Goal: Entertainment & Leisure: Browse casually

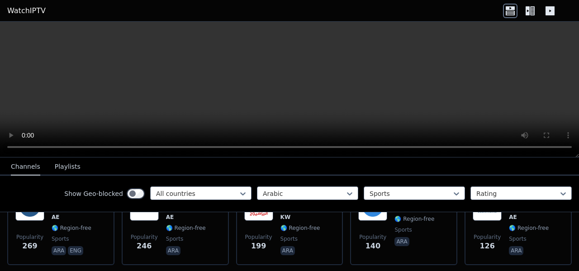
scroll to position [317, 0]
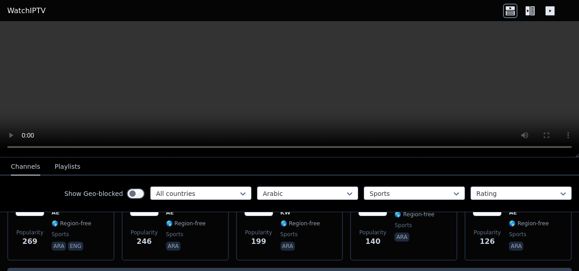
click at [531, 7] on icon at bounding box center [533, 10] width 5 height 9
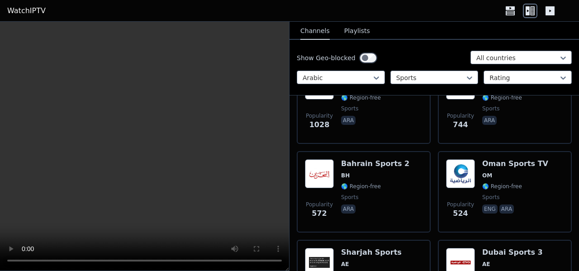
click at [544, 12] on icon at bounding box center [550, 11] width 14 height 14
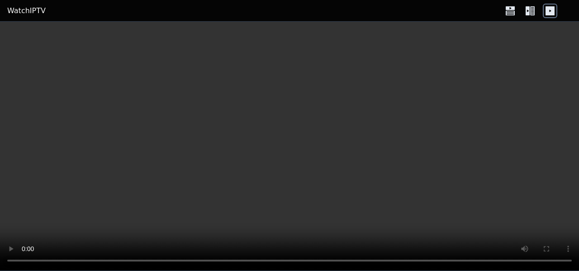
click at [513, 4] on icon at bounding box center [510, 11] width 14 height 14
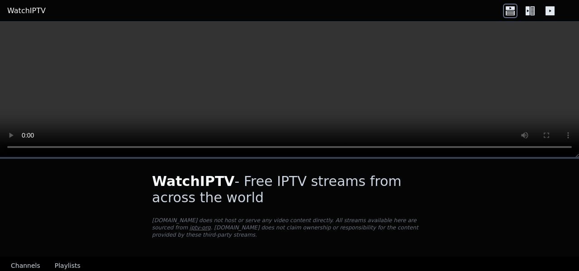
click at [528, 14] on icon at bounding box center [528, 10] width 4 height 9
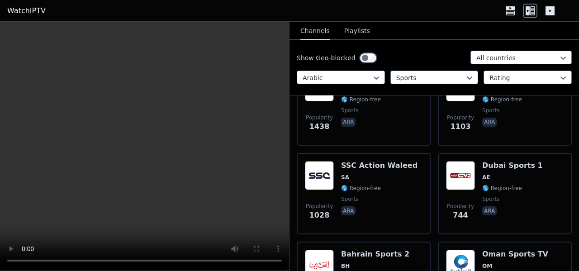
scroll to position [272, 0]
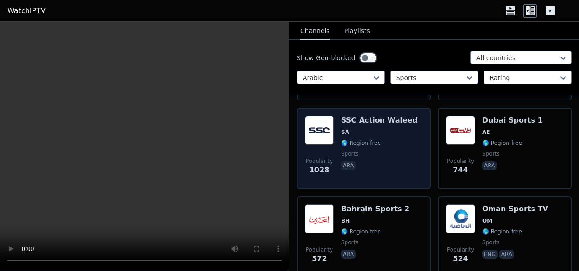
click at [382, 153] on span "sports" at bounding box center [379, 153] width 77 height 7
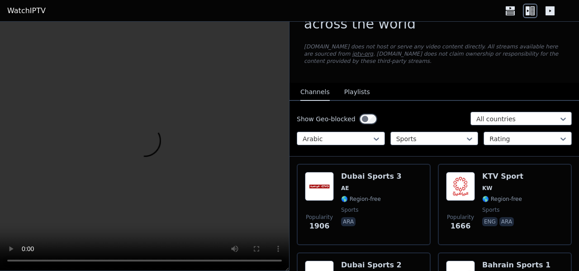
scroll to position [0, 0]
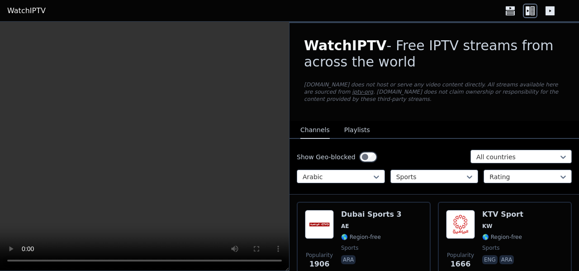
click at [352, 134] on button "Playlists" at bounding box center [357, 130] width 26 height 17
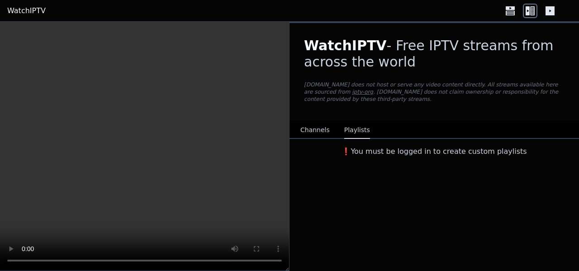
click at [323, 124] on button "Channels" at bounding box center [315, 130] width 29 height 17
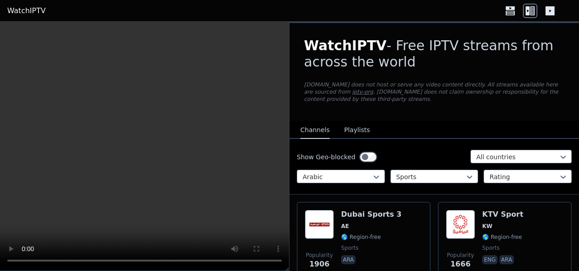
click at [355, 129] on button "Playlists" at bounding box center [357, 130] width 26 height 17
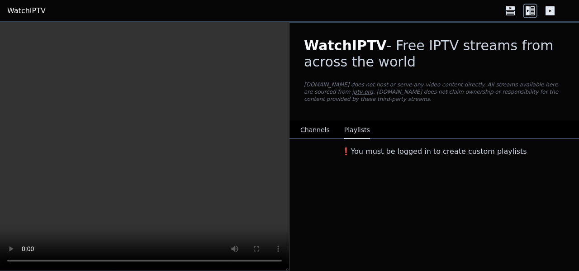
click at [322, 129] on button "Channels" at bounding box center [315, 130] width 29 height 17
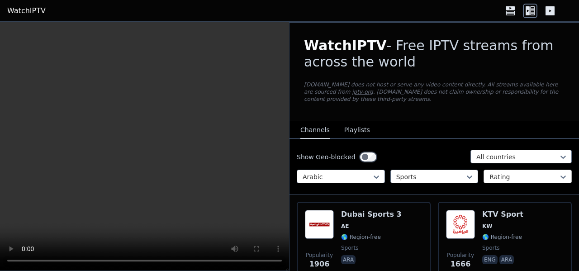
click at [501, 179] on div at bounding box center [524, 176] width 69 height 9
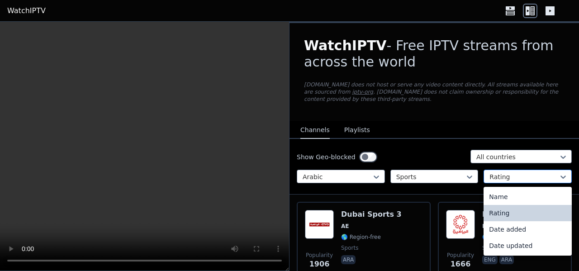
click at [501, 179] on div at bounding box center [524, 176] width 69 height 9
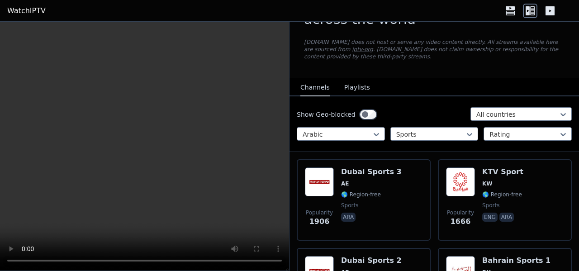
scroll to position [38, 0]
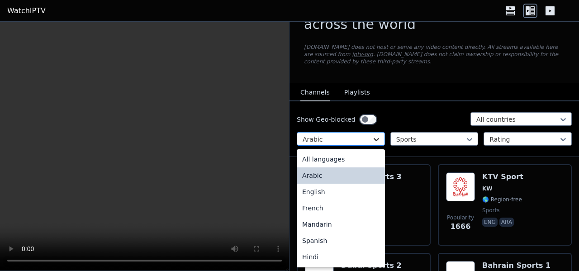
click at [375, 138] on icon at bounding box center [376, 139] width 9 height 9
click at [357, 158] on div "All languages" at bounding box center [341, 159] width 88 height 16
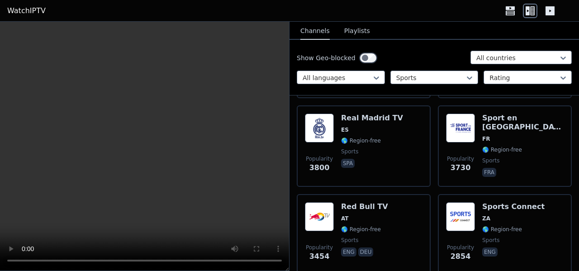
scroll to position [181, 0]
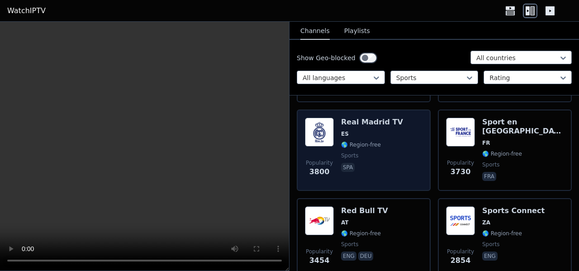
click at [408, 171] on div "Popularity 3800 Real Madrid TV ES 🌎 Region-free sports spa" at bounding box center [364, 150] width 118 height 65
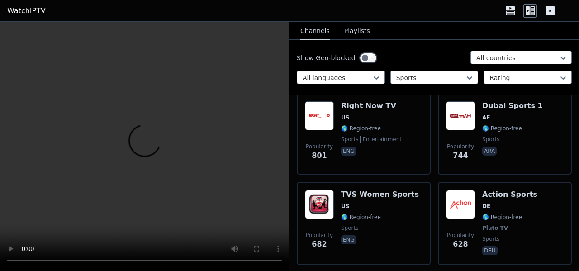
scroll to position [1449, 0]
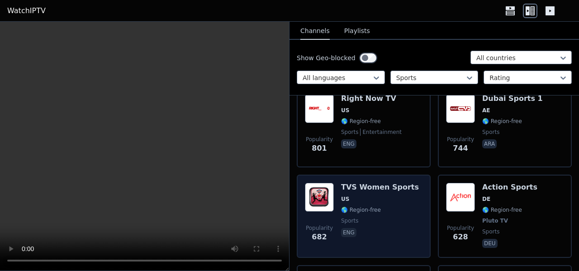
click at [418, 210] on div "Popularity 682 TVS Women Sports US 🌎 Region-free sports eng" at bounding box center [364, 216] width 118 height 67
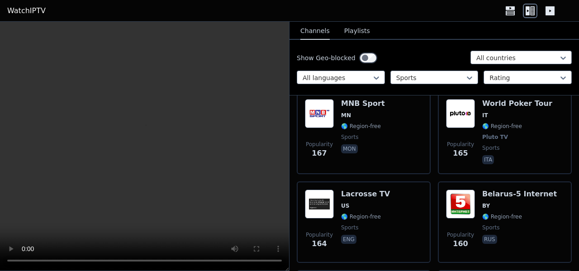
scroll to position [3667, 0]
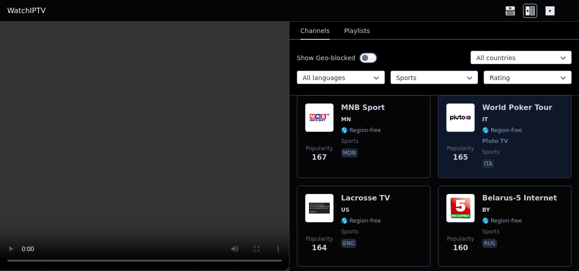
click at [461, 148] on span "Popularity" at bounding box center [460, 148] width 27 height 7
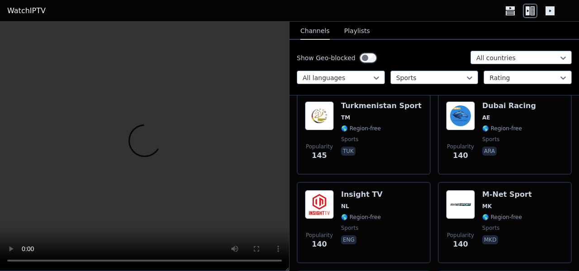
scroll to position [4074, 0]
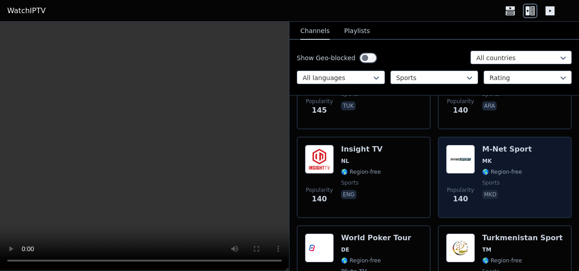
click at [438, 179] on div "Popularity 140 M-Net Sport MK 🌎 Region-free sports mkd" at bounding box center [505, 177] width 134 height 81
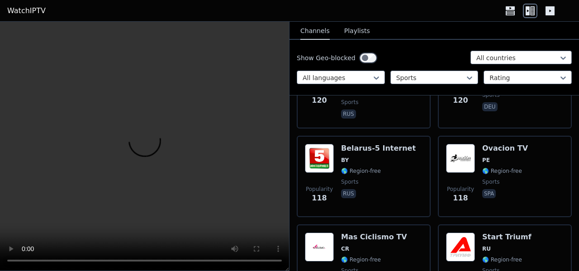
scroll to position [4799, 0]
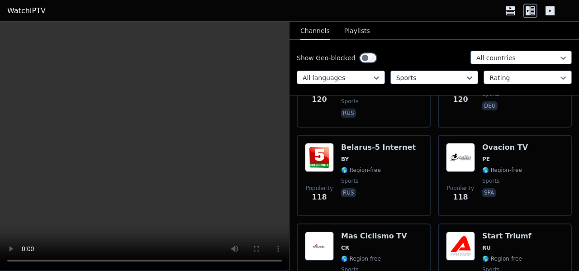
click at [427, 186] on div "Popularity 118 [GEOGRAPHIC_DATA]-5 Internet BY 🌎 Region-free sports rus" at bounding box center [364, 175] width 134 height 81
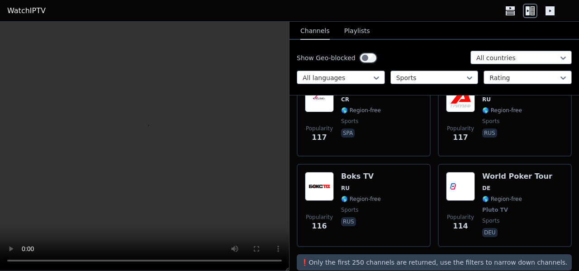
scroll to position [4954, 0]
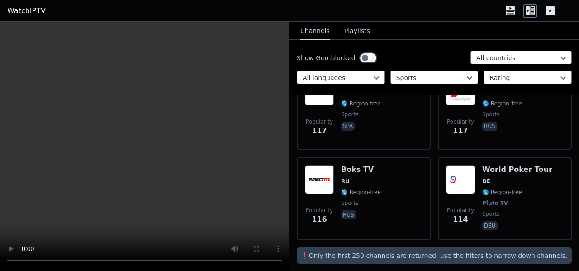
click at [427, 186] on div "Popularity 116 Boks TV RU 🌎 Region-free sports rus" at bounding box center [364, 198] width 134 height 83
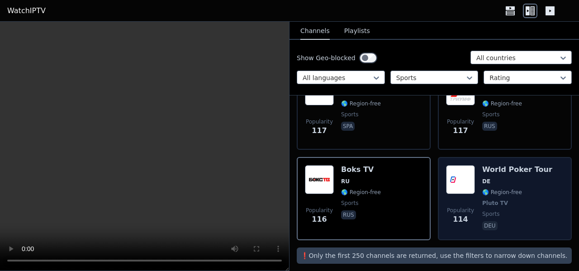
click at [453, 190] on div "Popularity 114" at bounding box center [460, 198] width 29 height 67
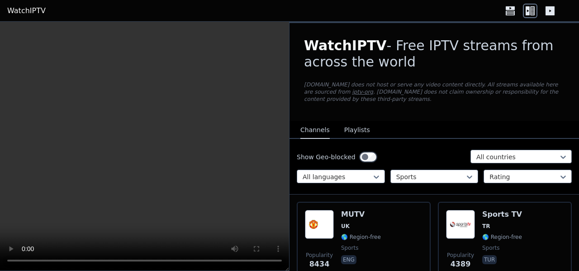
scroll to position [91, 0]
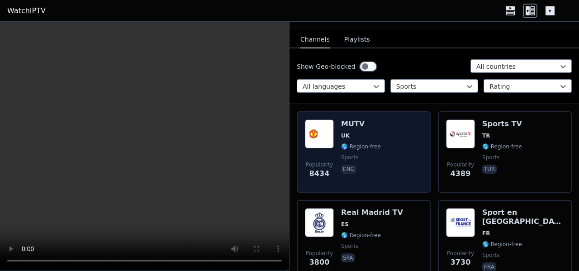
click at [396, 182] on div "Popularity 8434 MUTV [GEOGRAPHIC_DATA] 🌎 Region-free sports eng" at bounding box center [364, 152] width 118 height 65
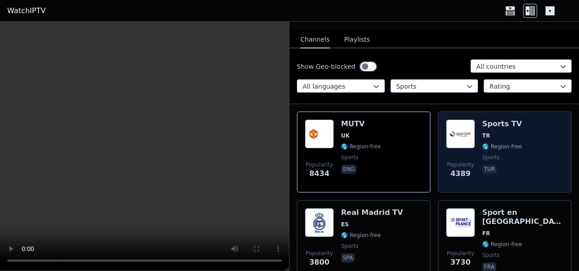
click at [451, 151] on div "Popularity 4389" at bounding box center [460, 152] width 29 height 65
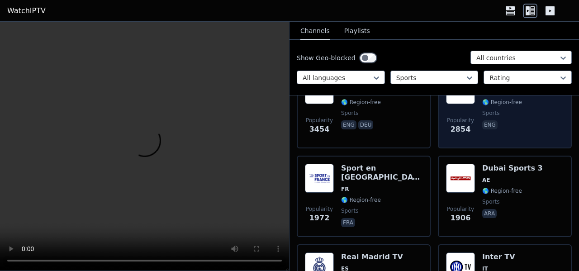
scroll to position [317, 0]
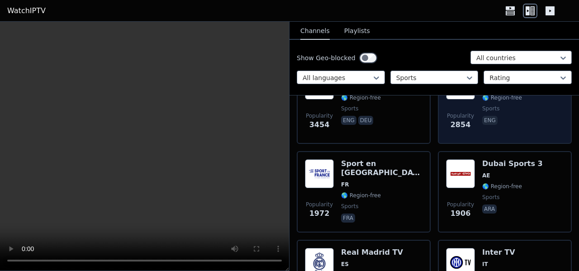
click at [438, 178] on div "Popularity 1906 Dubai Sports 3 AE 🌎 Region-free sports ara" at bounding box center [505, 191] width 134 height 81
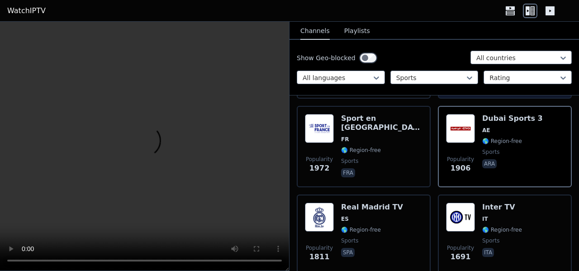
scroll to position [407, 0]
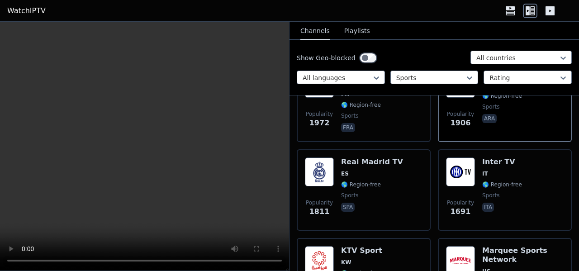
click at [438, 178] on div "Popularity 1691 Inter TV IT 🌎 Region-free sports ita" at bounding box center [505, 189] width 134 height 81
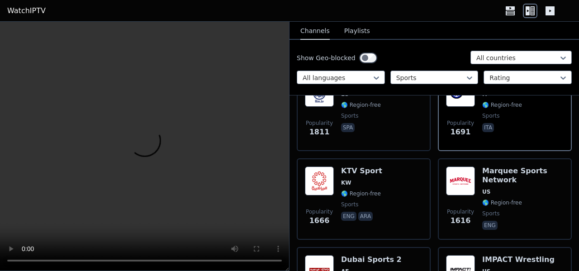
scroll to position [498, 0]
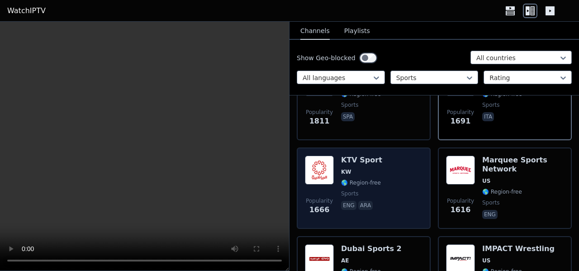
click at [415, 198] on div "Popularity 1666 KTV Sport KW 🌎 Region-free sports eng ara" at bounding box center [364, 188] width 118 height 65
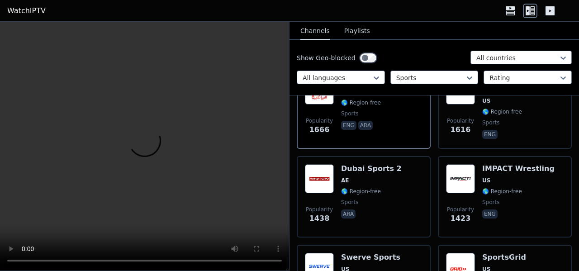
scroll to position [588, 0]
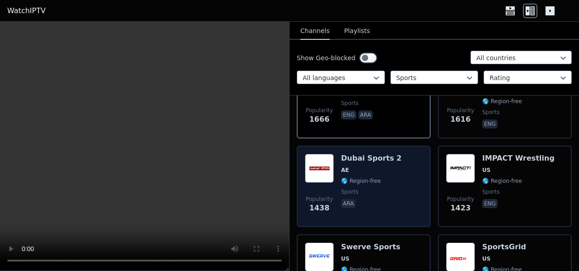
click at [423, 189] on div "Popularity 1438 Dubai Sports 2 AE 🌎 Region-free sports ara" at bounding box center [364, 186] width 134 height 81
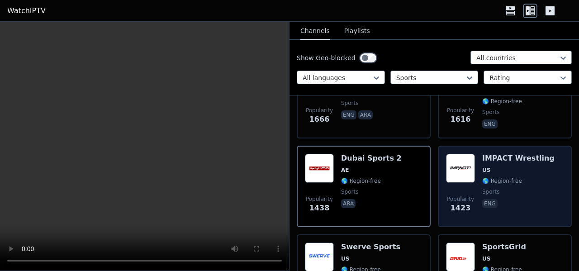
click at [446, 203] on span "Popularity 1423" at bounding box center [460, 204] width 29 height 29
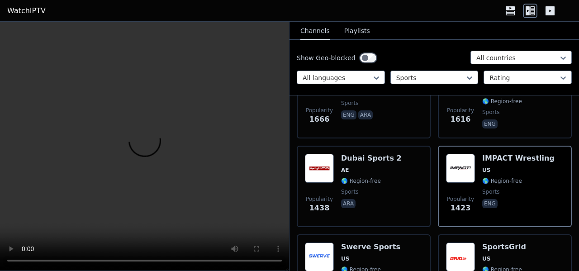
scroll to position [634, 0]
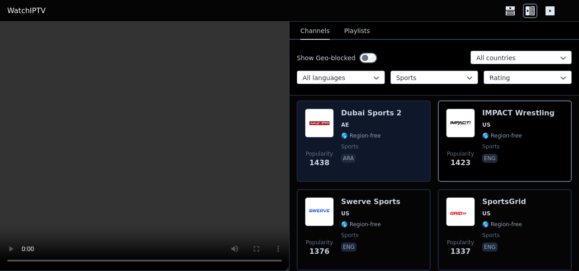
click at [382, 145] on span "sports" at bounding box center [371, 146] width 61 height 7
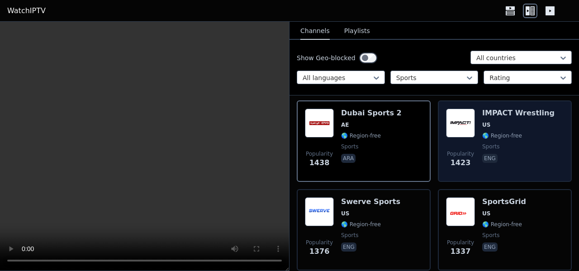
click at [453, 161] on span "1423" at bounding box center [461, 163] width 20 height 11
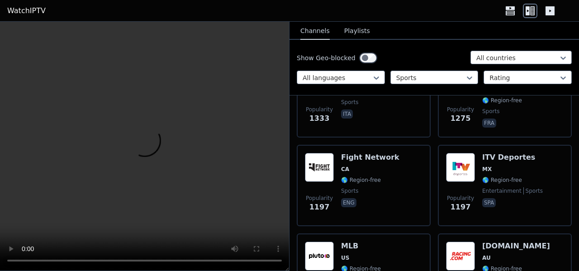
scroll to position [860, 0]
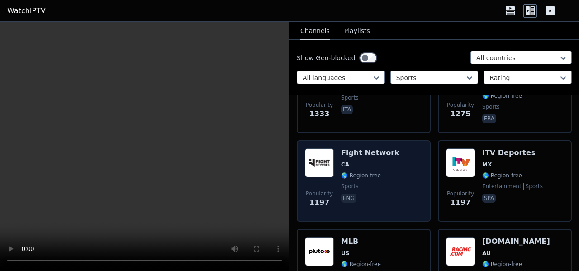
click at [421, 188] on div "Popularity 1197 Fight Network CA 🌎 Region-free sports eng" at bounding box center [364, 180] width 134 height 81
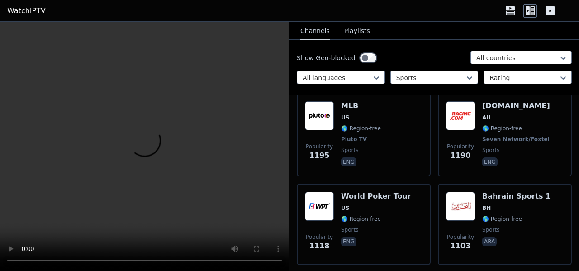
scroll to position [1041, 0]
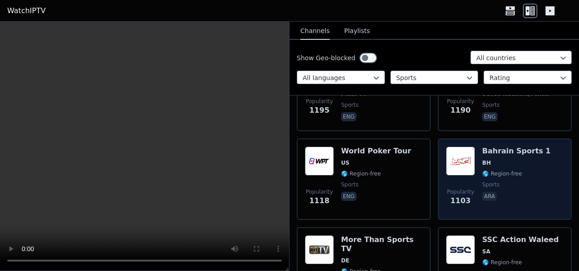
click at [438, 185] on div "Popularity 1103 Bahrain Sports 1 BH 🌎 Region-free sports ara" at bounding box center [505, 179] width 134 height 81
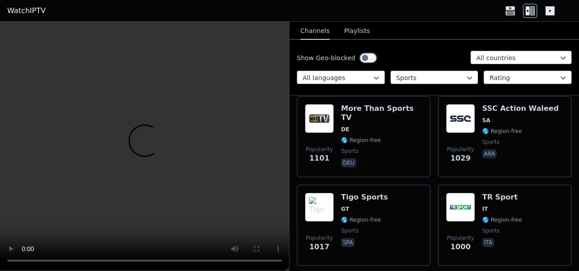
scroll to position [1177, 0]
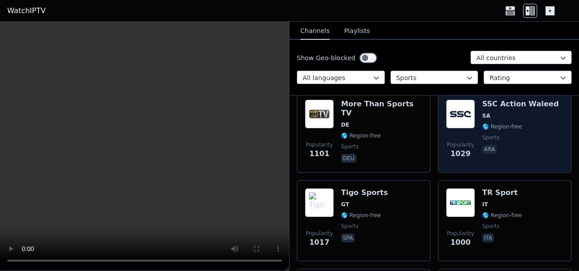
click at [456, 146] on span "Popularity" at bounding box center [460, 144] width 27 height 7
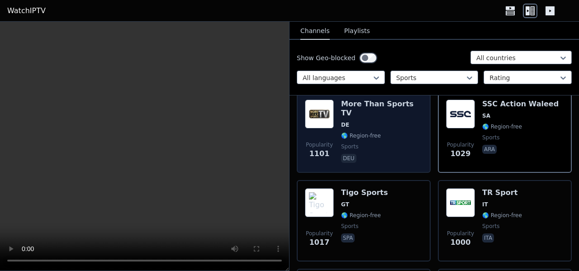
click at [422, 160] on div "Popularity 1101 More Than Sports TV DE 🌎 Region-free sports deu" at bounding box center [364, 131] width 134 height 81
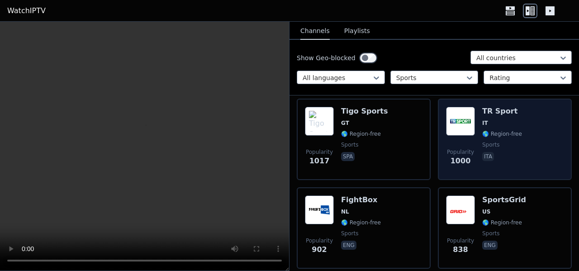
scroll to position [1268, 0]
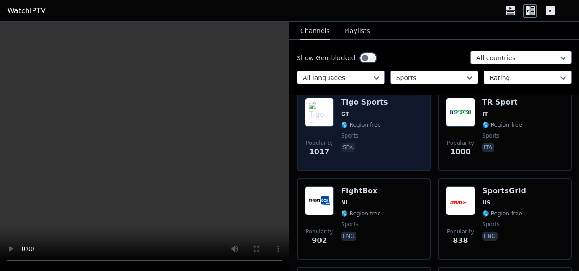
click at [425, 160] on div "Popularity 1017 Tigo Sports GT 🌎 Region-free sports spa" at bounding box center [364, 130] width 134 height 81
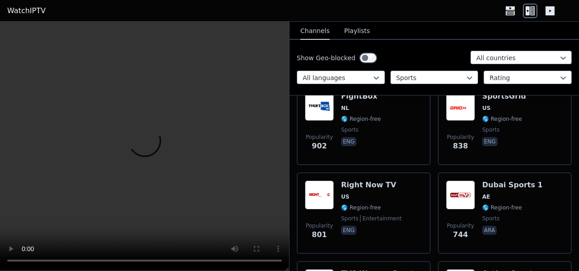
scroll to position [1358, 0]
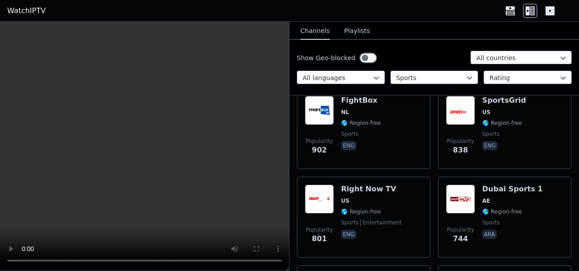
click at [425, 160] on div "Popularity 902 FightBox NL 🌎 Region-free sports eng" at bounding box center [364, 128] width 134 height 81
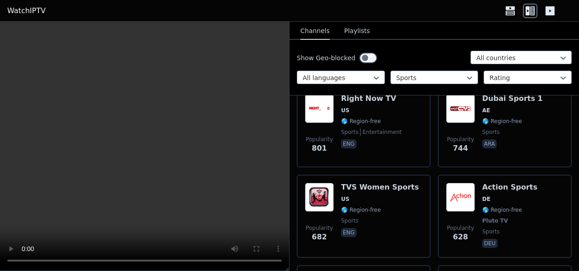
click at [425, 160] on div "Popularity 801 Right Now TV US 🌎 Region-free sports entertainment eng" at bounding box center [364, 126] width 134 height 81
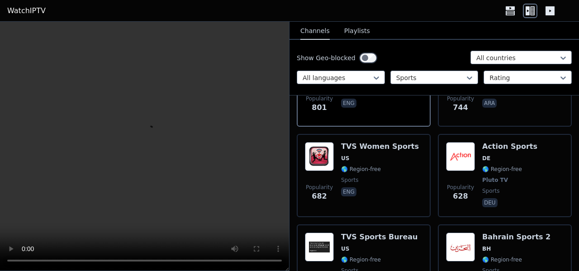
scroll to position [1494, 0]
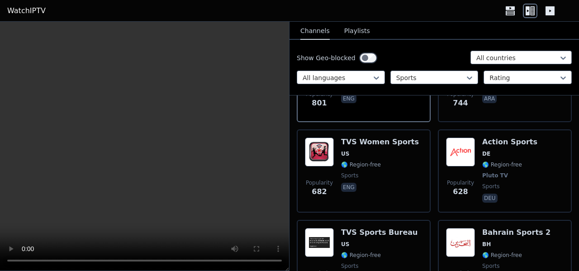
click at [425, 160] on div "Popularity 682 TVS Women Sports US 🌎 Region-free sports eng" at bounding box center [364, 170] width 134 height 83
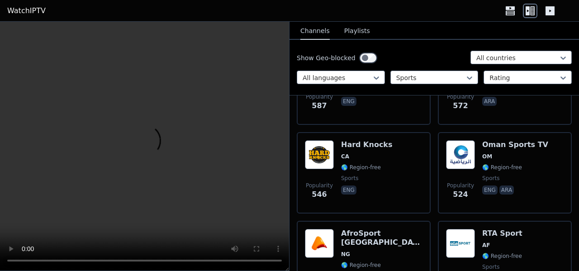
scroll to position [1675, 0]
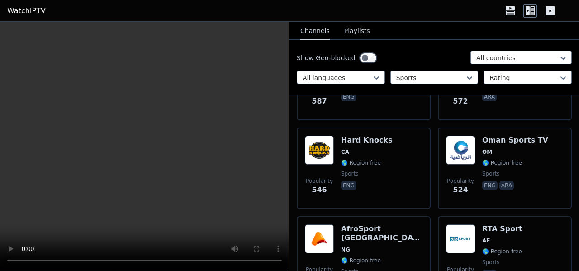
click at [425, 160] on div "Popularity 546 Hard Knocks CA 🌎 Region-free sports eng" at bounding box center [364, 168] width 134 height 81
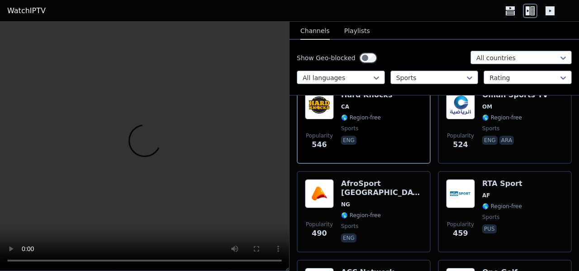
scroll to position [1765, 0]
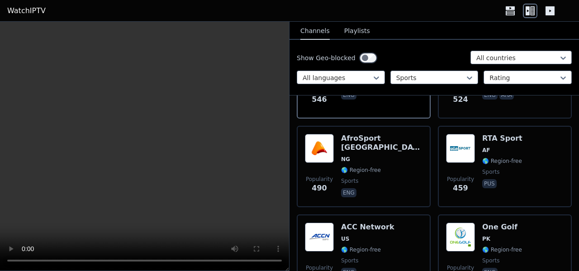
click at [425, 160] on div "Popularity 490 AfroSport [GEOGRAPHIC_DATA] NG 🌎 Region-free sports eng" at bounding box center [364, 166] width 134 height 81
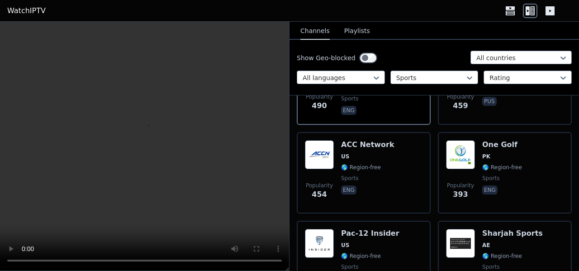
scroll to position [1856, 0]
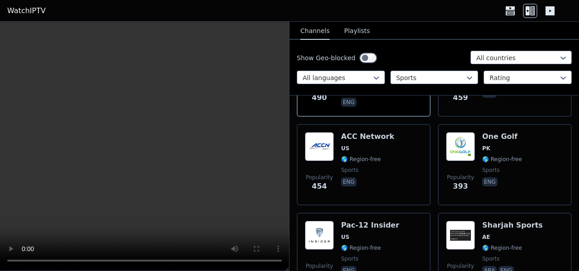
click at [425, 160] on div "Popularity 454 ACC Network US 🌎 Region-free sports eng" at bounding box center [364, 164] width 134 height 81
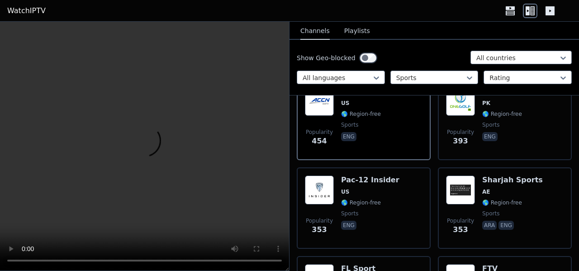
scroll to position [1947, 0]
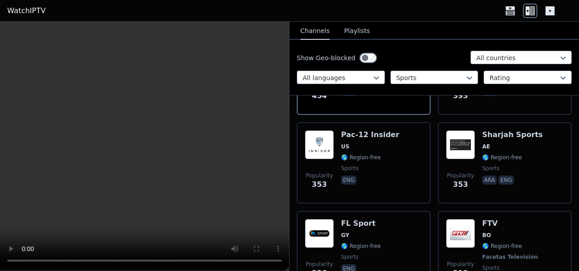
click at [425, 160] on div "Popularity 353 Pac-12 Insider US 🌎 Region-free sports eng" at bounding box center [364, 162] width 134 height 81
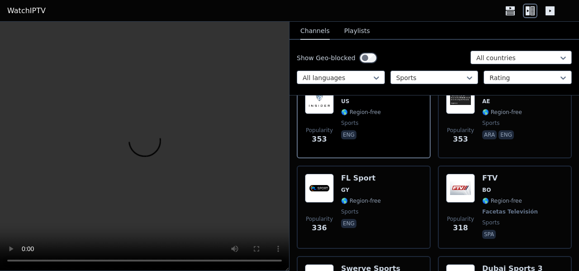
scroll to position [2037, 0]
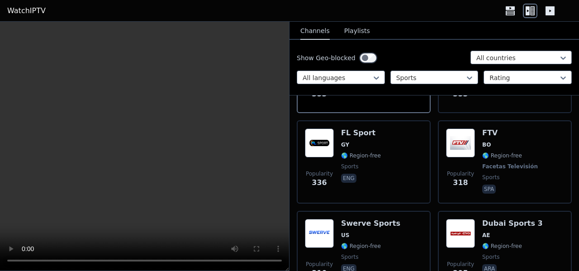
click at [425, 160] on div "Popularity 336 FL Sport GY 🌎 Region-free sports eng" at bounding box center [364, 161] width 134 height 83
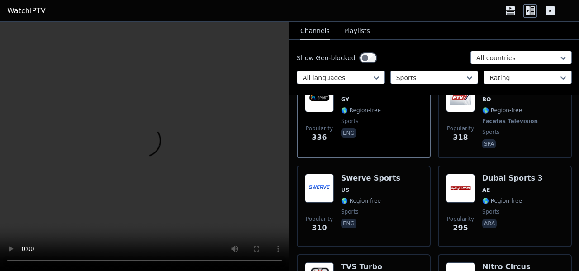
scroll to position [2128, 0]
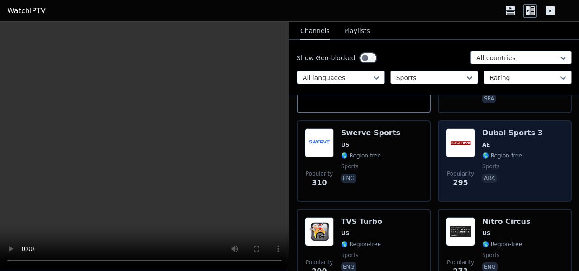
click at [440, 173] on div "Popularity 295 Dubai Sports 3 AE 🌎 Region-free sports ara" at bounding box center [505, 160] width 134 height 81
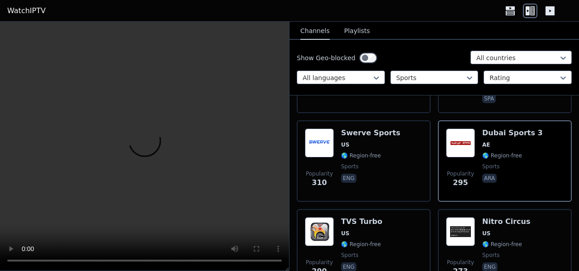
scroll to position [2263, 0]
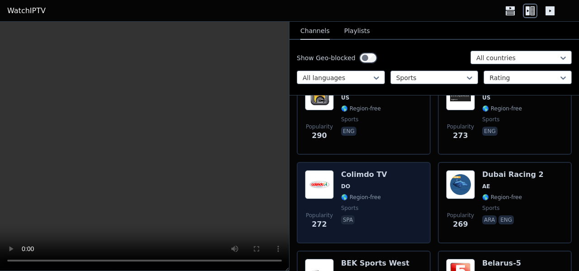
click at [418, 163] on div "Popularity 272 Colimdo TV DO 🌎 Region-free sports spa" at bounding box center [364, 202] width 134 height 81
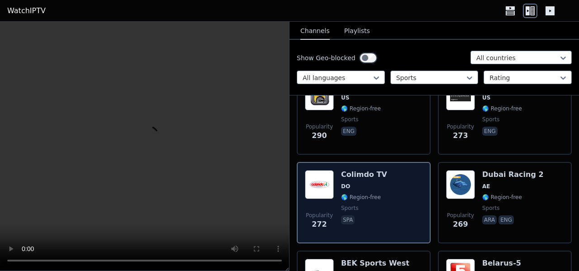
scroll to position [2354, 0]
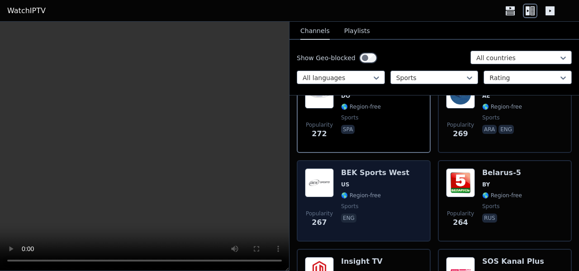
click at [416, 172] on div "Popularity 267 BEK Sports West US 🌎 Region-free sports eng" at bounding box center [364, 200] width 118 height 65
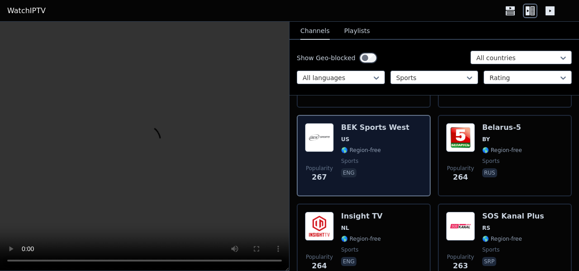
scroll to position [2445, 0]
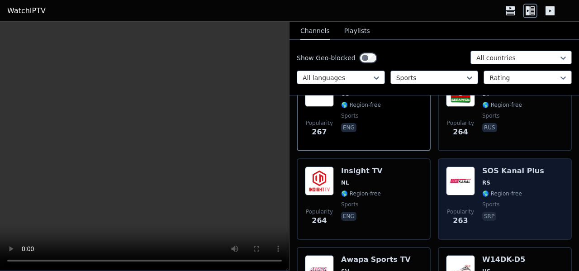
click at [438, 213] on div "Popularity 263 SOS Kanal Plus RS 🌎 Region-free sports srp" at bounding box center [505, 198] width 134 height 81
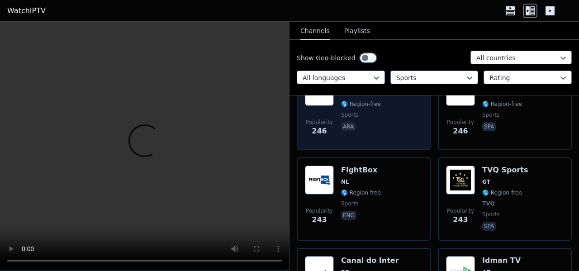
scroll to position [2716, 0]
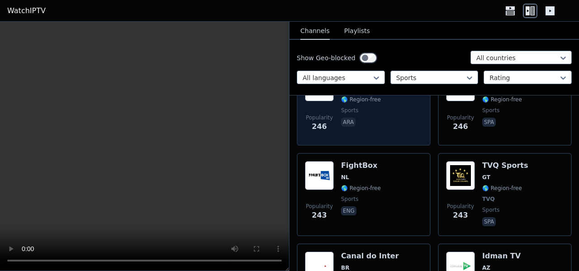
click at [426, 201] on div "Popularity 243 FightBox NL 🌎 Region-free sports eng" at bounding box center [364, 194] width 134 height 83
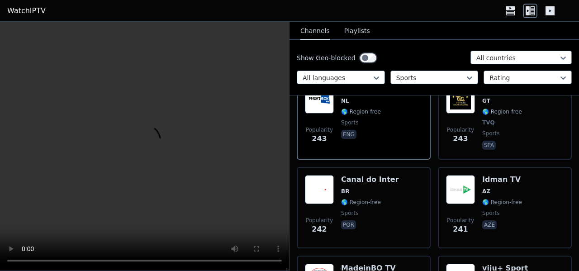
scroll to position [2807, 0]
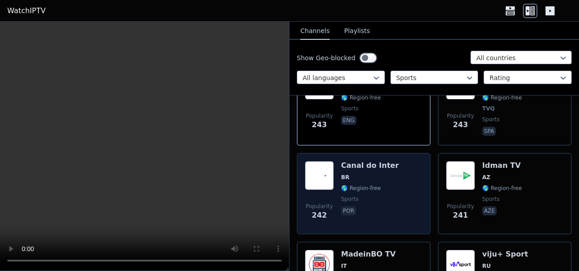
click at [417, 199] on div "Popularity 242 Canal do Inter BR 🌎 Region-free sports por" at bounding box center [364, 193] width 118 height 65
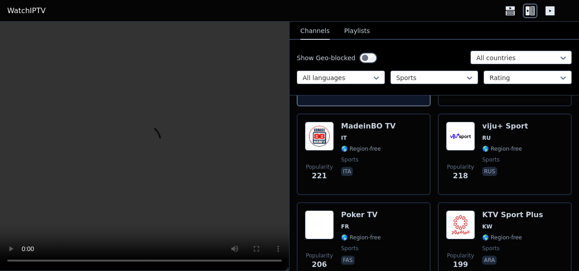
scroll to position [2942, 0]
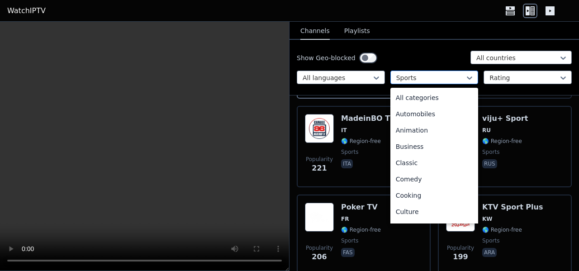
click at [400, 82] on div at bounding box center [431, 77] width 69 height 9
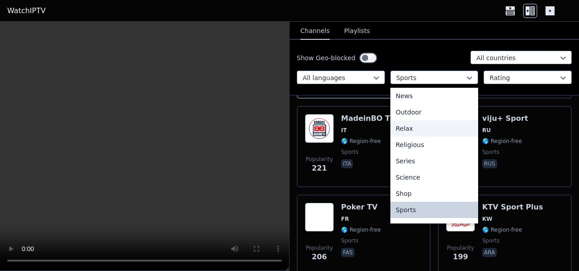
click at [409, 133] on div "Relax" at bounding box center [435, 128] width 88 height 16
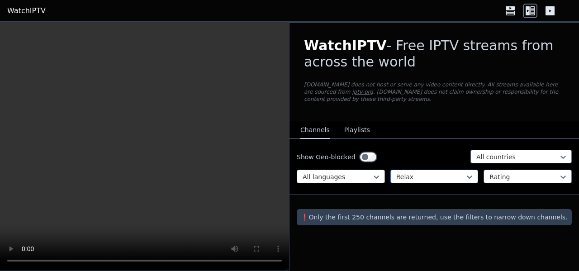
click at [431, 172] on div at bounding box center [431, 176] width 69 height 9
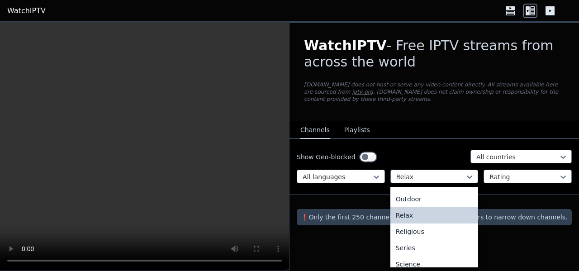
scroll to position [318, 0]
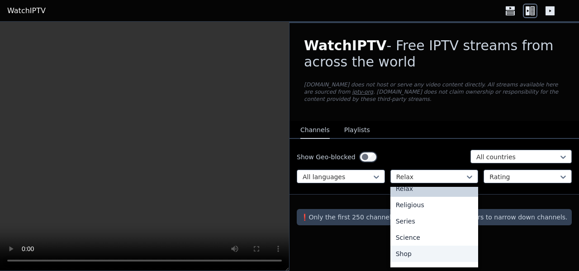
click at [412, 248] on div "Shop" at bounding box center [435, 254] width 88 height 16
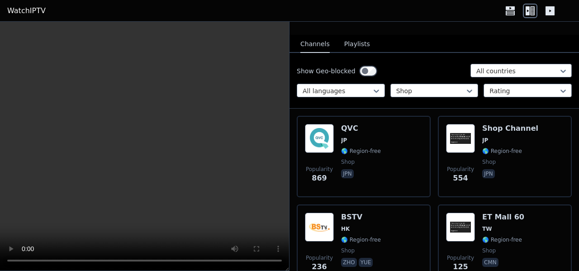
scroll to position [91, 0]
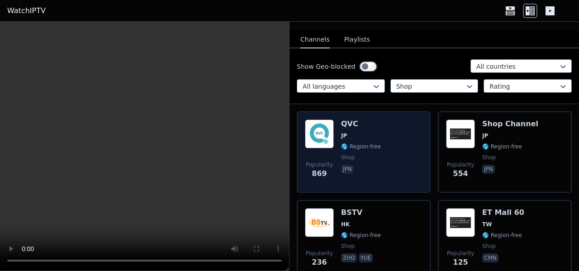
click at [421, 166] on div "Popularity 869 QVC JP 🌎 Region-free shop jpn" at bounding box center [364, 151] width 134 height 81
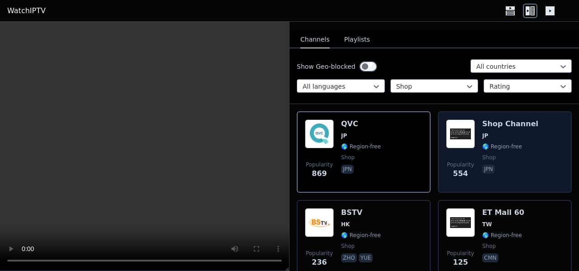
click at [450, 177] on span "Popularity 554" at bounding box center [460, 170] width 29 height 29
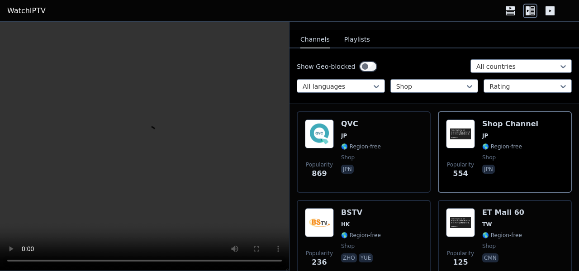
scroll to position [136, 0]
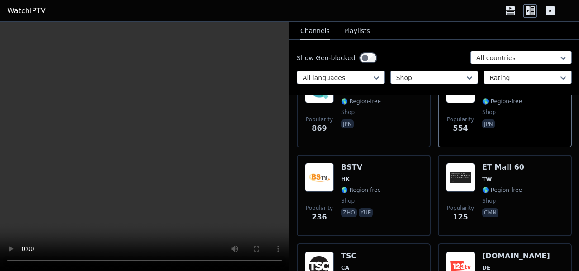
click at [178, 236] on video at bounding box center [144, 146] width 289 height 249
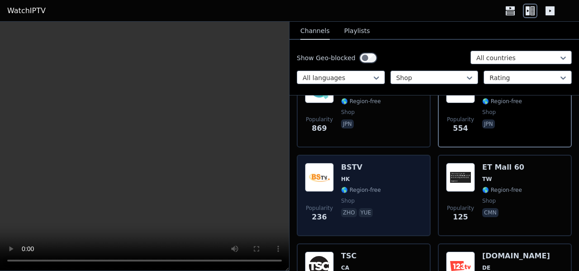
click at [409, 212] on div "Popularity 236 BSTV HK 🌎 Region-free shop zho yue" at bounding box center [364, 195] width 118 height 65
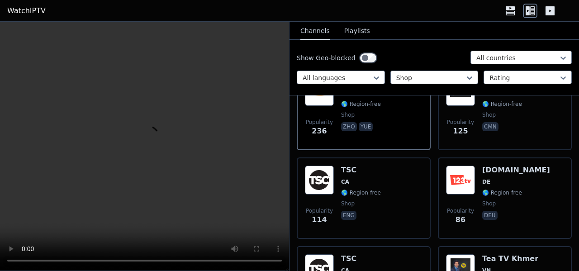
scroll to position [226, 0]
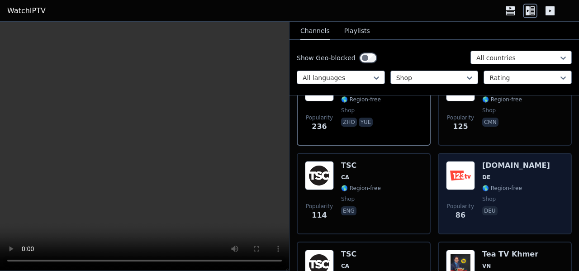
click at [450, 209] on span "Popularity" at bounding box center [460, 206] width 27 height 7
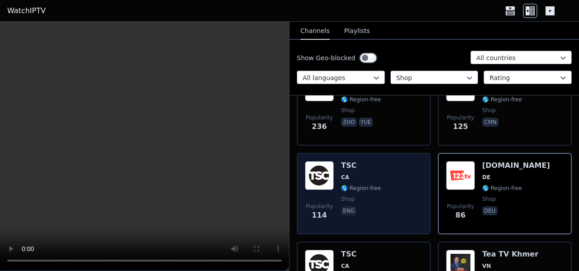
click at [419, 208] on div "Popularity 114 TSC CA 🌎 Region-free shop eng" at bounding box center [364, 193] width 118 height 65
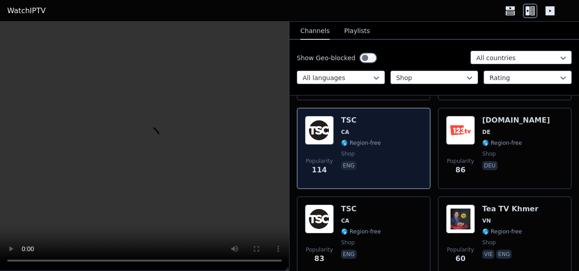
scroll to position [317, 0]
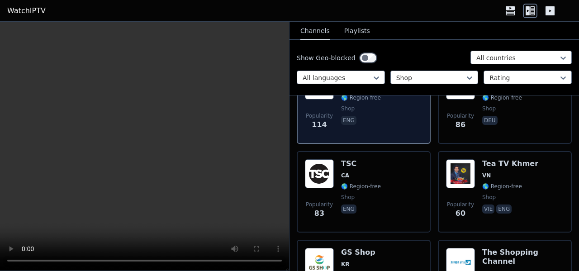
click at [422, 204] on div "Popularity 83 TSC CA 🌎 Region-free shop eng" at bounding box center [364, 191] width 134 height 81
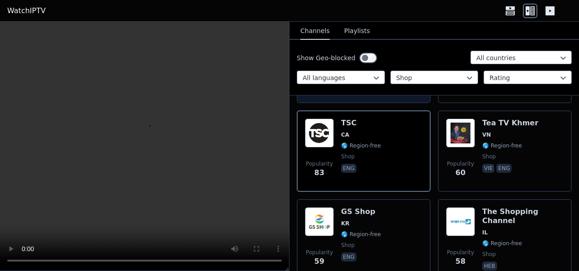
scroll to position [362, 0]
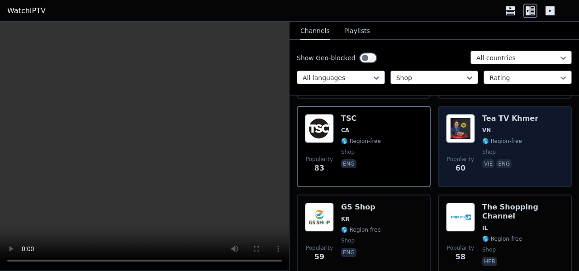
click at [448, 173] on span "Popularity 60" at bounding box center [460, 164] width 29 height 29
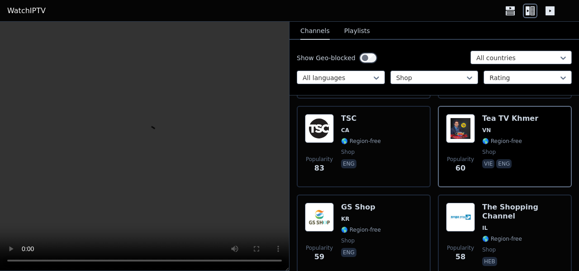
scroll to position [407, 0]
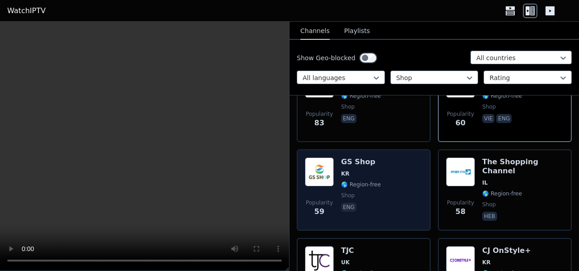
click at [424, 186] on div "Popularity 59 GS Shop KR 🌎 Region-free shop eng" at bounding box center [364, 189] width 134 height 81
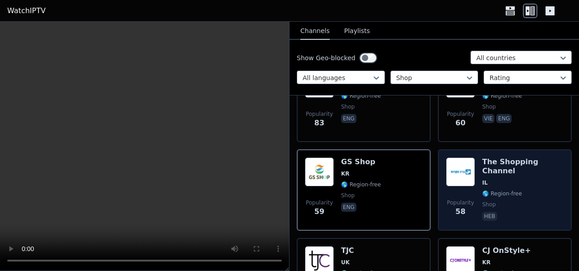
click at [438, 208] on div "Popularity 58 The Shopping Channel IL 🌎 Region-free shop heb" at bounding box center [505, 189] width 134 height 81
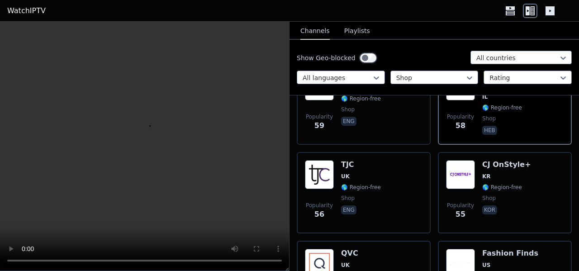
scroll to position [498, 0]
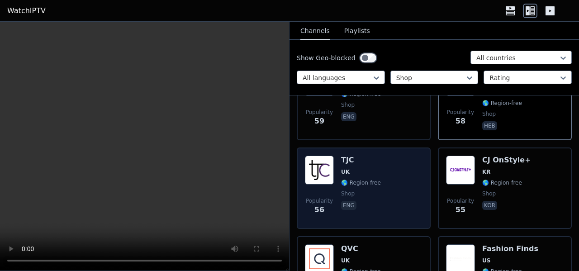
click at [423, 206] on div "Popularity 56 TJC UK 🌎 Region-free shop eng" at bounding box center [364, 188] width 134 height 81
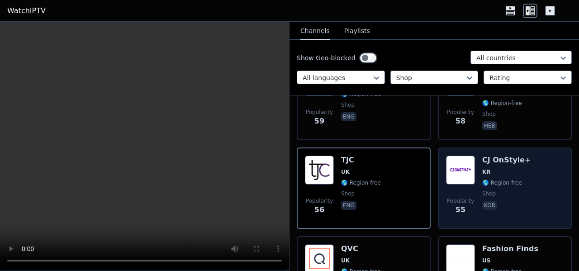
click at [440, 207] on div "Popularity 55 CJ OnStyle+ KR 🌎 Region-free shop kor" at bounding box center [505, 188] width 134 height 81
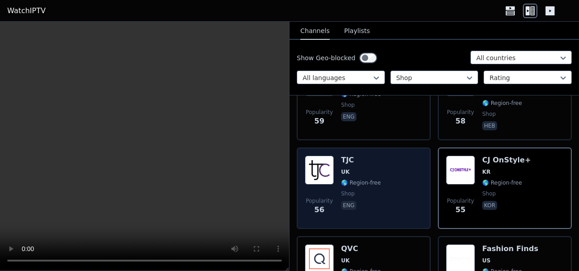
click at [392, 203] on div "Popularity 56 TJC UK 🌎 Region-free shop eng" at bounding box center [364, 188] width 118 height 65
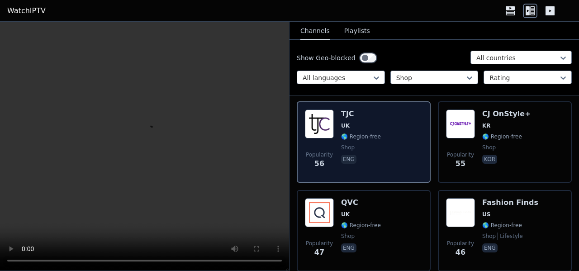
scroll to position [588, 0]
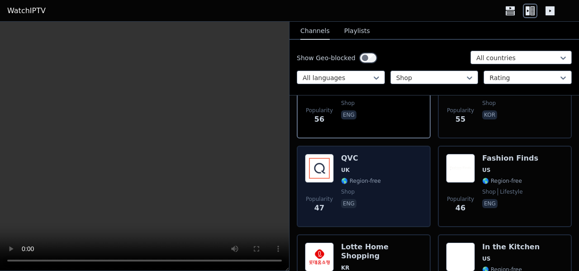
click at [424, 203] on div "Popularity 47 QVC UK 🌎 Region-free shop eng" at bounding box center [364, 186] width 134 height 81
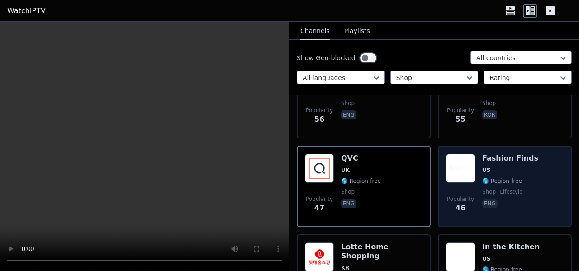
click at [442, 209] on div "Popularity 46 Fashion Finds US 🌎 Region-free shop lifestyle eng" at bounding box center [505, 186] width 134 height 81
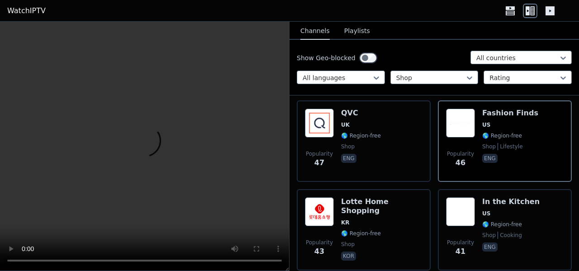
scroll to position [679, 0]
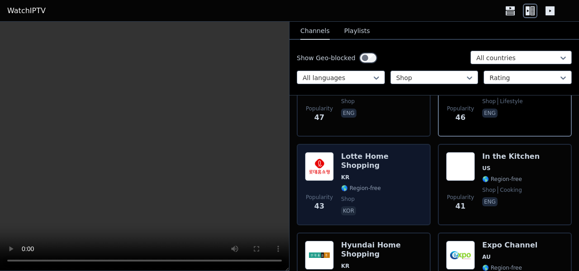
click at [423, 209] on div "Popularity 43 Lotte Home Shopping KR 🌎 Region-free shop kor" at bounding box center [364, 184] width 134 height 81
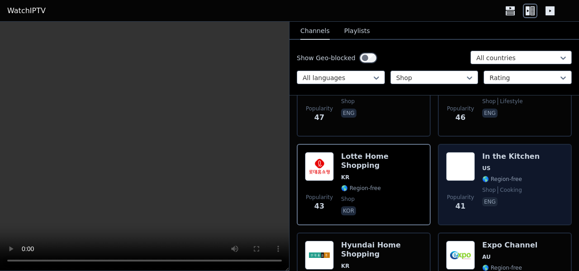
click at [446, 213] on span "Popularity 41" at bounding box center [460, 202] width 29 height 29
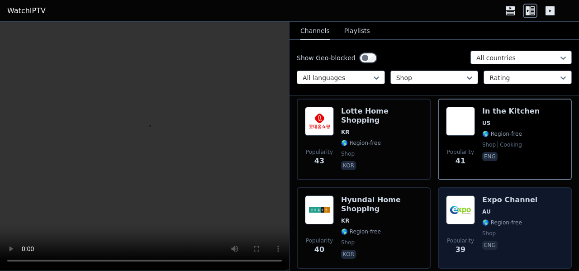
scroll to position [770, 0]
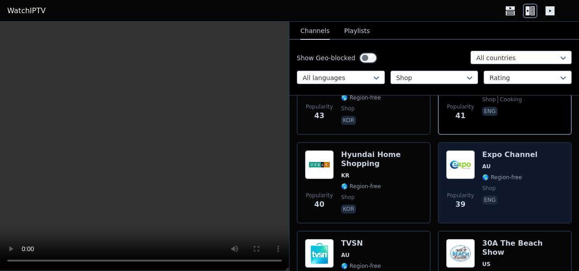
click at [439, 212] on div "Popularity 39 Expo Channel AU 🌎 Region-free shop eng" at bounding box center [505, 182] width 134 height 81
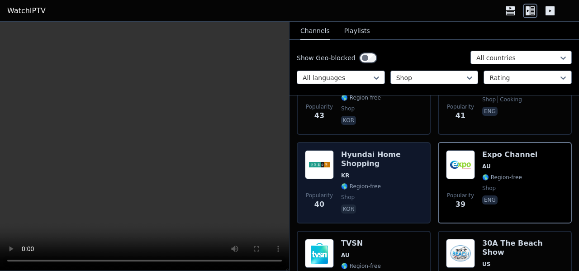
click at [417, 217] on div "Popularity 40 Hyundai Home Shopping KR 🌎 Region-free shop kor" at bounding box center [364, 182] width 134 height 81
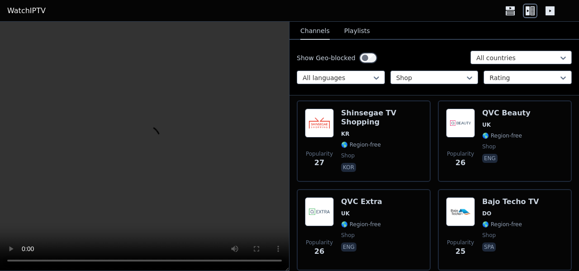
scroll to position [1086, 0]
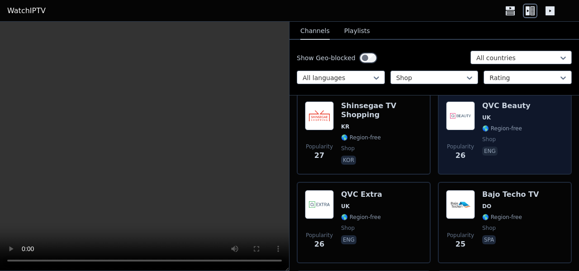
click at [447, 174] on div "Popularity 26 QVC Beauty UK 🌎 Region-free shop eng" at bounding box center [505, 133] width 134 height 81
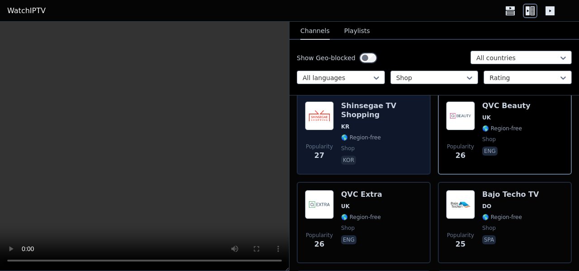
click at [424, 170] on div "Popularity 27 Shinsegae TV Shopping KR 🌎 Region-free shop kor" at bounding box center [364, 133] width 134 height 81
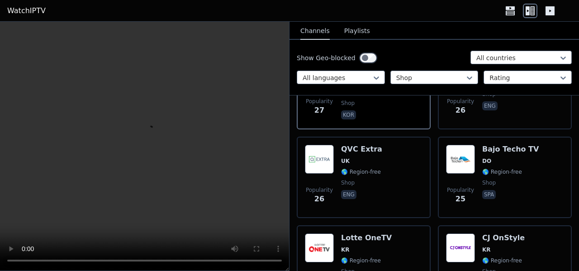
scroll to position [1177, 0]
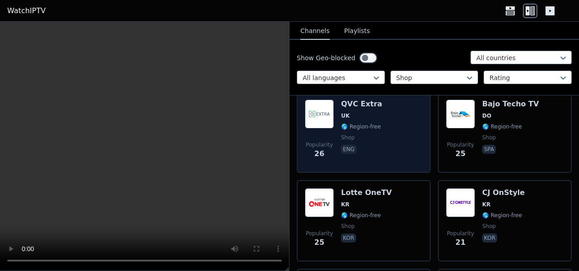
click at [418, 159] on div "Popularity 26 QVC Extra [GEOGRAPHIC_DATA] 🌎 Region-free shop eng" at bounding box center [364, 132] width 118 height 65
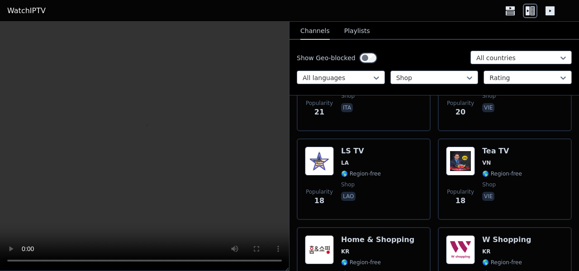
scroll to position [1403, 0]
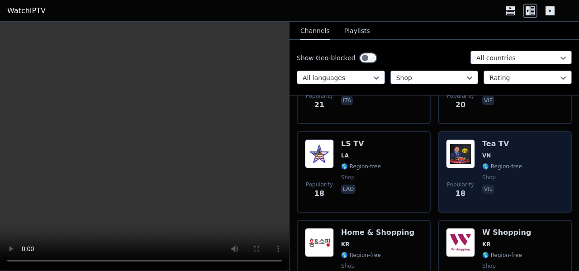
click at [447, 193] on span "Popularity 18" at bounding box center [460, 190] width 29 height 29
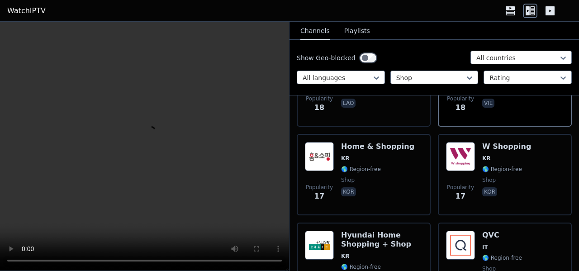
scroll to position [1494, 0]
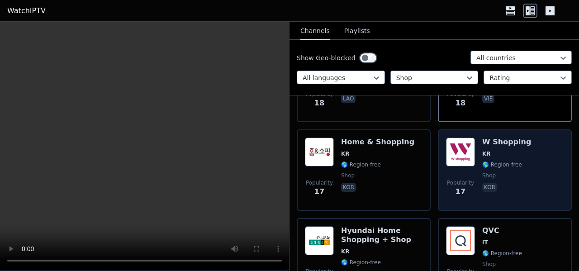
click at [438, 189] on div "Popularity 17 W Shopping KR 🌎 Region-free shop kor" at bounding box center [505, 169] width 134 height 81
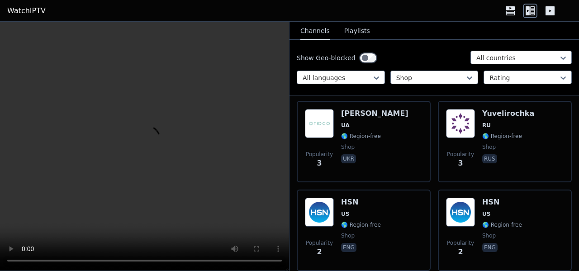
scroll to position [2707, 0]
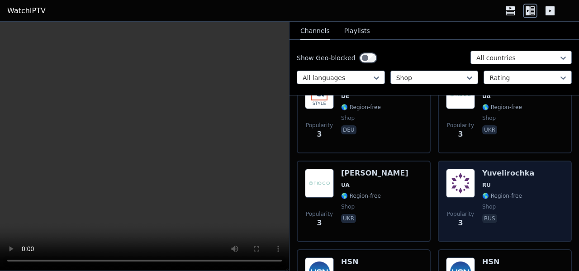
click at [438, 202] on div "Popularity 3 Yuvelirochka RU 🌎 Region-free shop rus" at bounding box center [505, 201] width 134 height 81
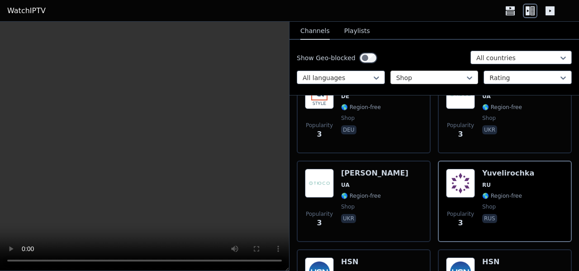
click at [435, 82] on div at bounding box center [431, 77] width 69 height 9
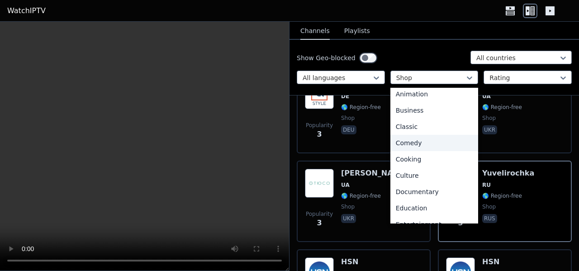
scroll to position [0, 0]
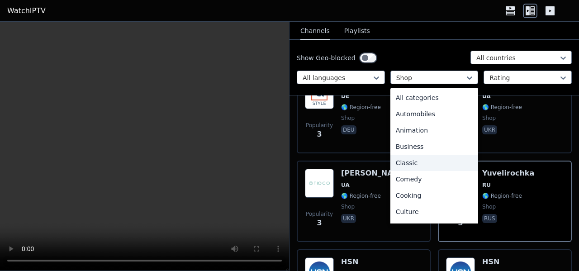
click at [419, 164] on div "Classic" at bounding box center [435, 163] width 88 height 16
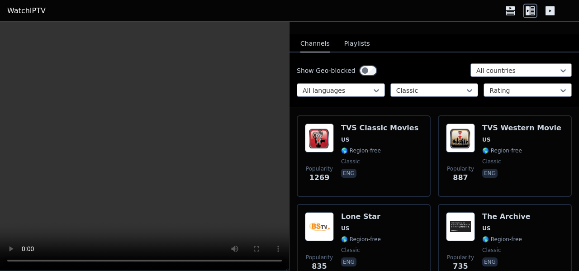
scroll to position [91, 0]
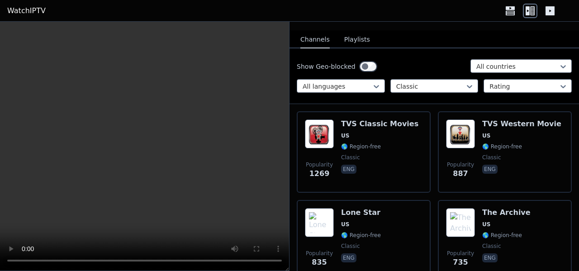
click at [427, 154] on div "Popularity 1269 TVS Classic Movies US 🌎 Region-free classic eng" at bounding box center [364, 151] width 134 height 81
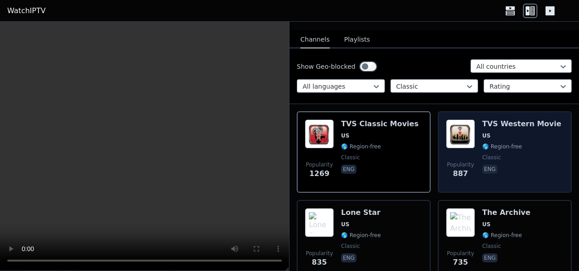
click at [438, 158] on div "Popularity 887 TVS Western Movie US 🌎 Region-free classic eng" at bounding box center [505, 151] width 134 height 81
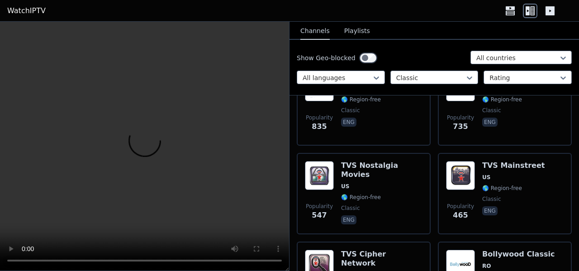
scroll to position [272, 0]
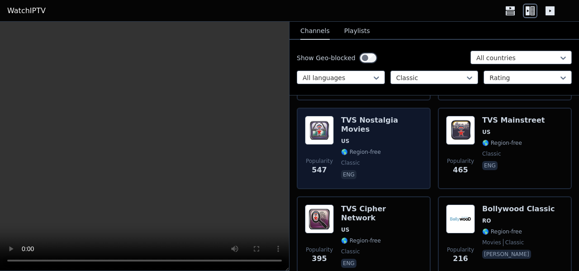
click at [426, 167] on div "Popularity 547 TVS Nostalgia Movies US 🌎 Region-free classic eng" at bounding box center [364, 148] width 134 height 81
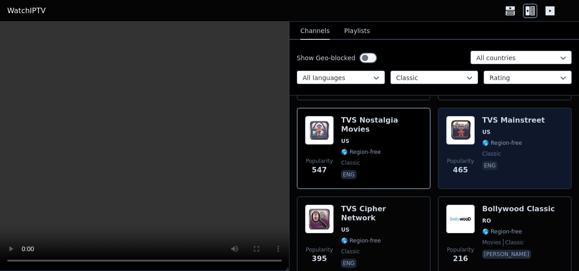
click at [439, 158] on div "Popularity 465 TVS Mainstreet US 🌎 Region-free classic eng" at bounding box center [505, 148] width 134 height 81
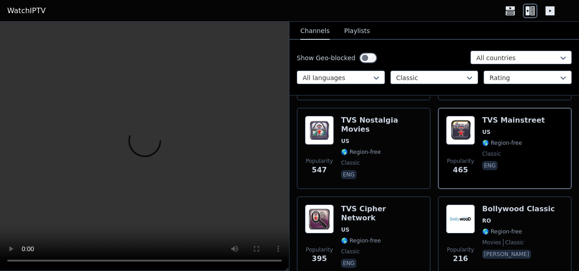
scroll to position [362, 0]
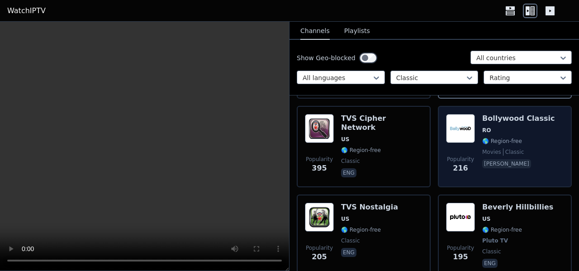
click at [438, 158] on div "Popularity 216 Bollywood Classic RO 🌎 Region-free movies classic [PERSON_NAME]" at bounding box center [505, 146] width 134 height 81
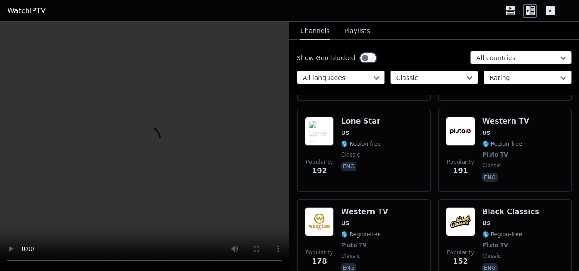
scroll to position [543, 0]
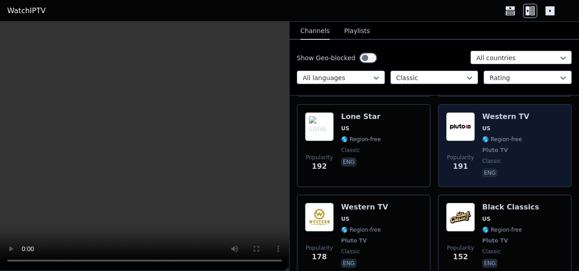
click at [438, 160] on div "Popularity 191 Western TV US 🌎 Region-free Pluto TV classic eng" at bounding box center [505, 145] width 134 height 83
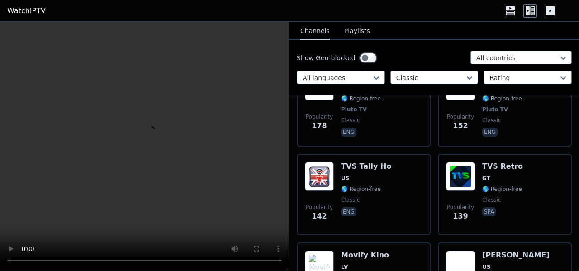
scroll to position [679, 0]
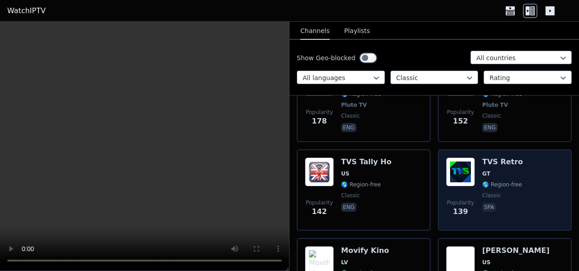
click at [438, 177] on div "Popularity 139 TVS Retro GT 🌎 Region-free classic spa" at bounding box center [505, 189] width 134 height 81
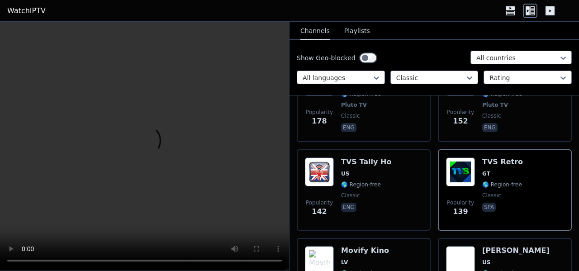
scroll to position [634, 0]
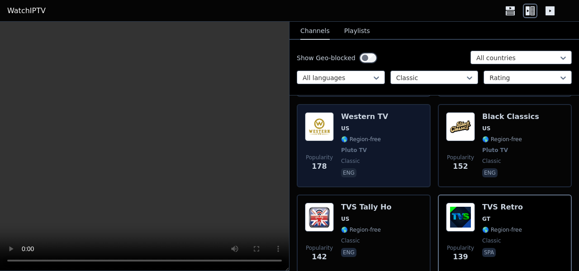
click at [424, 166] on div "Popularity 178 Western TV US 🌎 Region-free Pluto TV classic eng" at bounding box center [364, 145] width 134 height 83
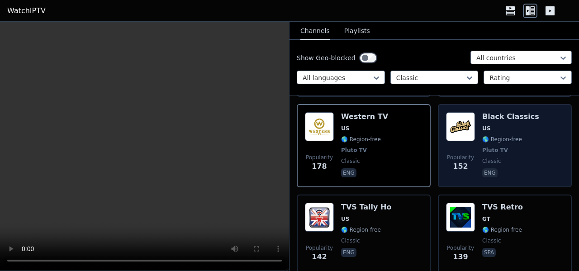
click at [438, 168] on div "Popularity 152 Black Classics US 🌎 Region-free Pluto TV classic eng" at bounding box center [505, 145] width 134 height 83
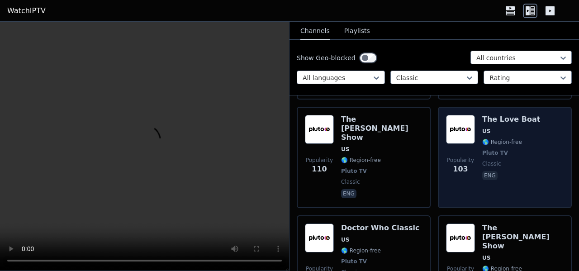
scroll to position [905, 0]
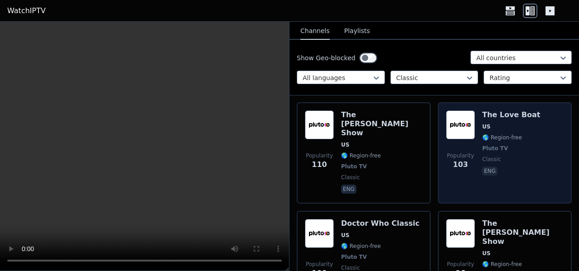
click at [438, 155] on div "Popularity 103 The Love Boat US 🌎 Region-free Pluto TV classic eng" at bounding box center [505, 152] width 134 height 101
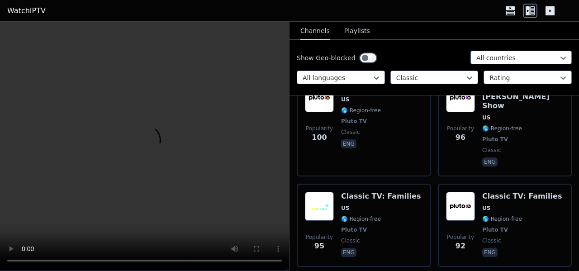
scroll to position [996, 0]
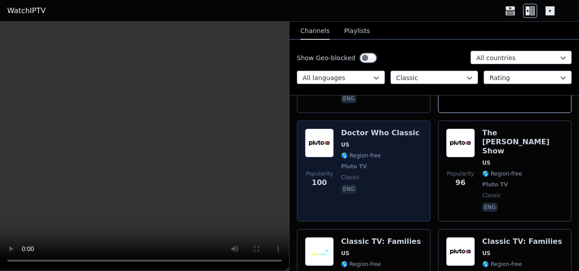
click at [424, 153] on div "Popularity 100 Doctor Who Classic US 🌎 Region-free Pluto TV classic eng" at bounding box center [364, 170] width 134 height 101
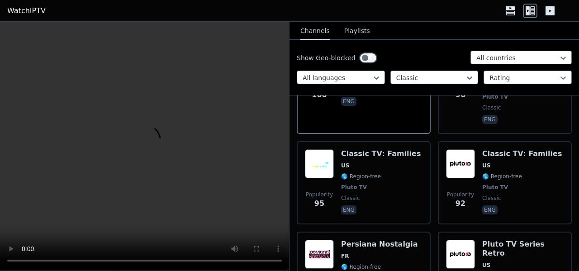
scroll to position [1086, 0]
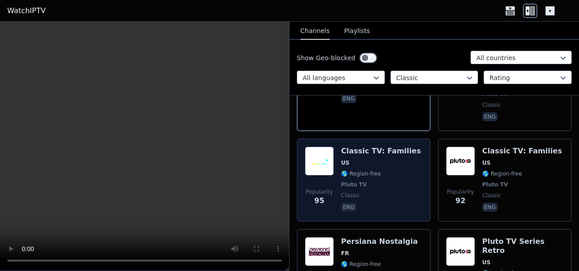
click at [426, 158] on div "Popularity 95 Classic TV: Families US 🌎 Region-free Pluto TV classic eng" at bounding box center [364, 180] width 134 height 83
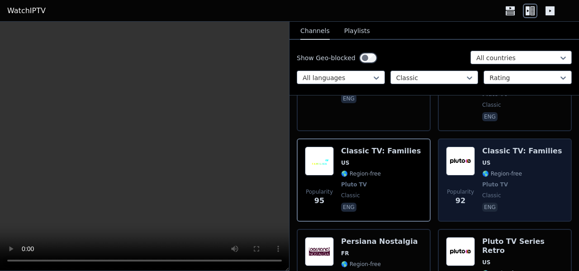
click at [438, 159] on div "Popularity 92 Classic TV: Families US 🌎 Region-free Pluto TV classic eng" at bounding box center [505, 180] width 134 height 83
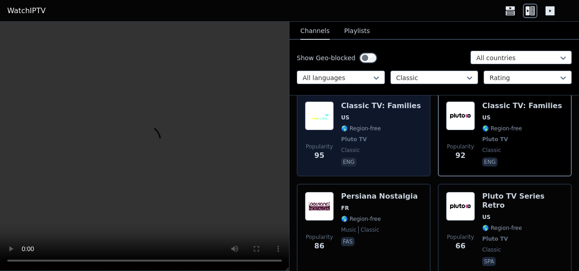
scroll to position [1177, 0]
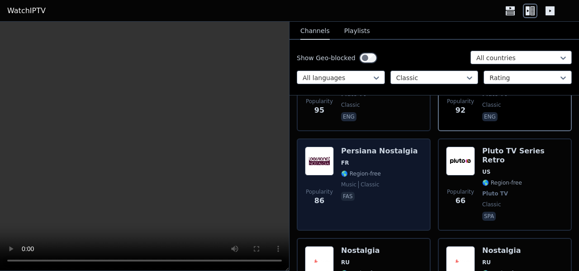
click at [422, 161] on div "Popularity 86 Persiana Nostalgia FR 🌎 Region-free music classic fas" at bounding box center [364, 185] width 134 height 92
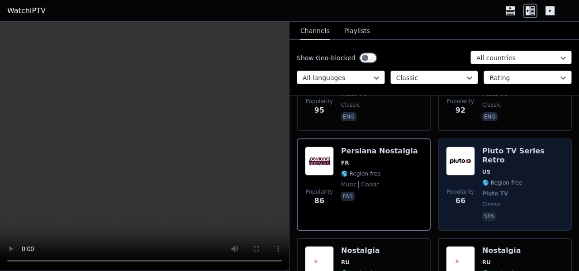
click at [446, 183] on span "Popularity 66" at bounding box center [460, 197] width 29 height 29
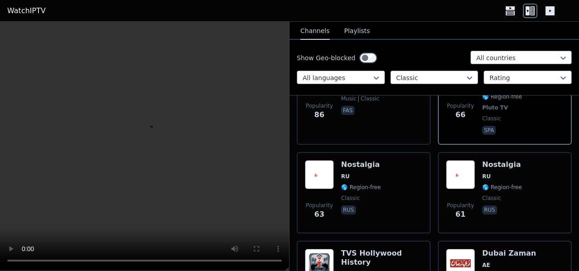
scroll to position [1268, 0]
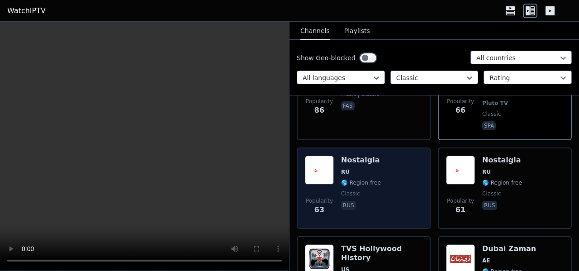
click at [415, 159] on div "Popularity 63 Nostalgia RU 🌎 Region-free classic rus" at bounding box center [364, 188] width 118 height 65
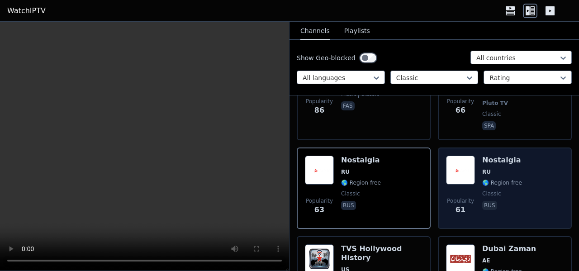
click at [440, 167] on div "Popularity 61 Nostalgia RU 🌎 Region-free classic rus" at bounding box center [505, 188] width 134 height 81
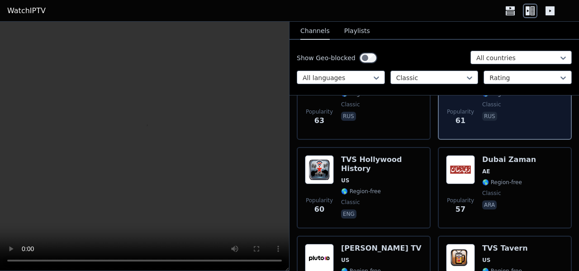
scroll to position [1358, 0]
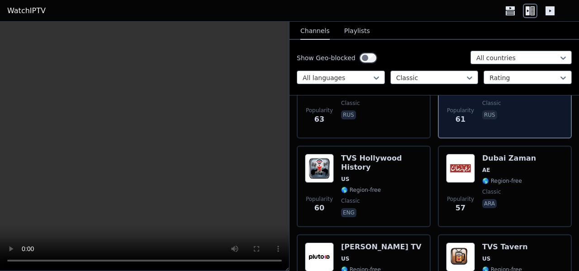
click at [440, 167] on div "Popularity 57 Dubai [PERSON_NAME] 🌎 Region-free classic ara" at bounding box center [505, 186] width 134 height 81
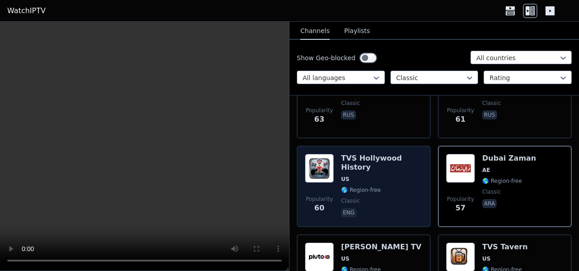
click at [415, 168] on div "TVS Hollywood History US 🌎 Region-free classic eng" at bounding box center [381, 186] width 81 height 65
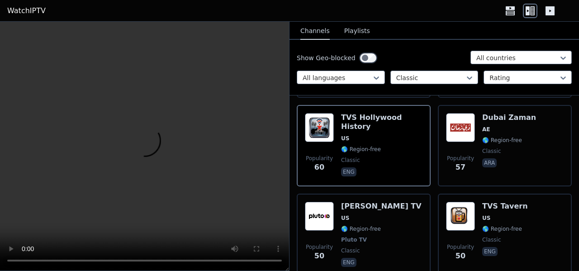
scroll to position [1403, 0]
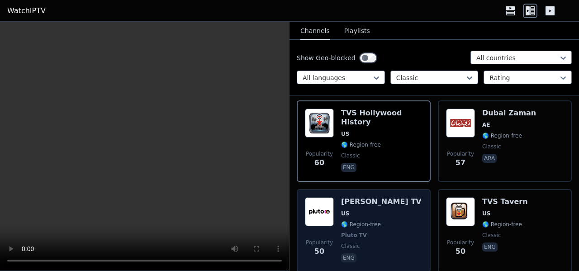
click at [423, 189] on div "Popularity 50 [PERSON_NAME] TV US 🌎 Region-free Pluto TV classic eng" at bounding box center [364, 230] width 134 height 83
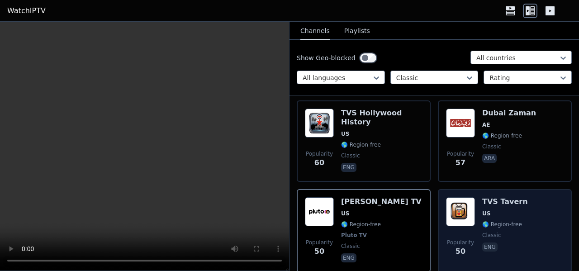
click at [446, 234] on span "Popularity 50" at bounding box center [460, 248] width 29 height 29
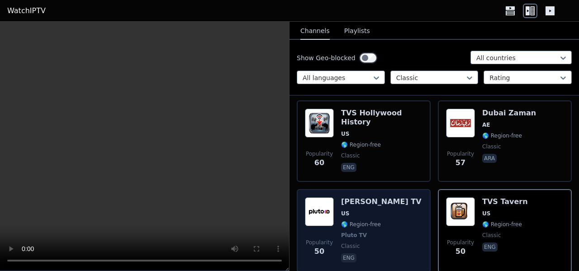
click at [422, 202] on div "Popularity 50 [PERSON_NAME] TV US 🌎 Region-free Pluto TV classic eng" at bounding box center [364, 230] width 134 height 83
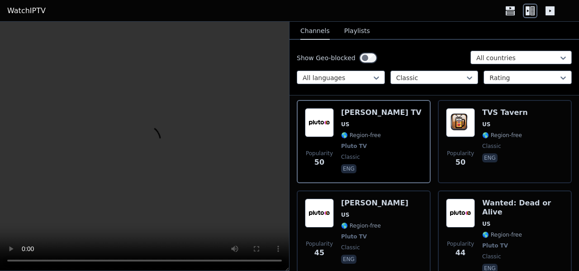
scroll to position [1494, 0]
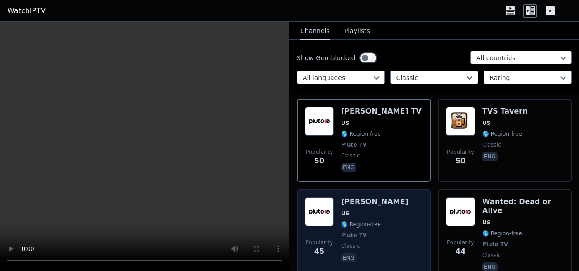
click at [423, 193] on div "Popularity 45 [PERSON_NAME] US 🌎 Region-free Pluto TV classic eng" at bounding box center [364, 235] width 134 height 92
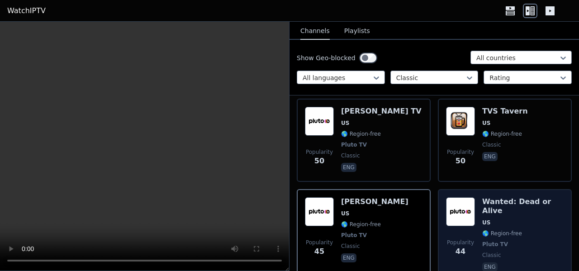
click at [438, 190] on div "Popularity 44 Wanted: Dead or Alive US 🌎 Region-free Pluto TV classic eng" at bounding box center [505, 235] width 134 height 92
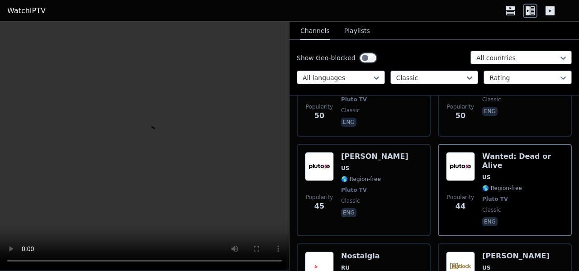
scroll to position [1584, 0]
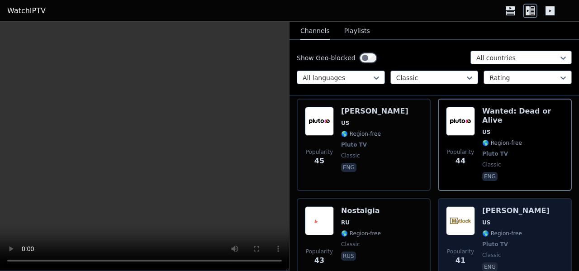
click at [440, 198] on div "Popularity 41 [PERSON_NAME] US 🌎 Region-free Pluto TV classic eng" at bounding box center [505, 239] width 134 height 83
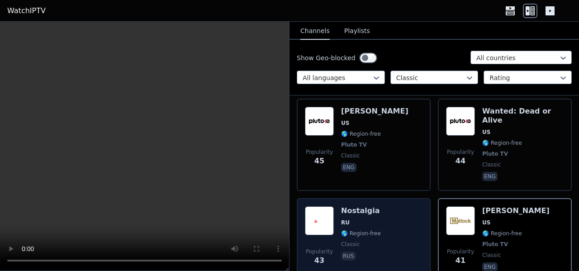
click at [407, 206] on div "Popularity 43 Nostalgia RU 🌎 Region-free classic rus" at bounding box center [364, 239] width 118 height 67
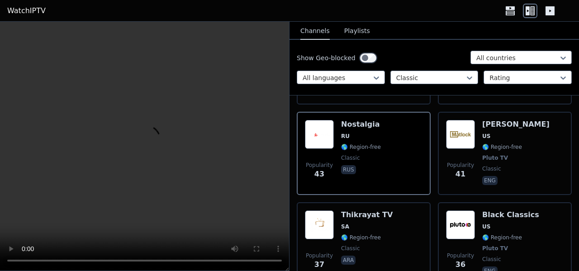
scroll to position [1675, 0]
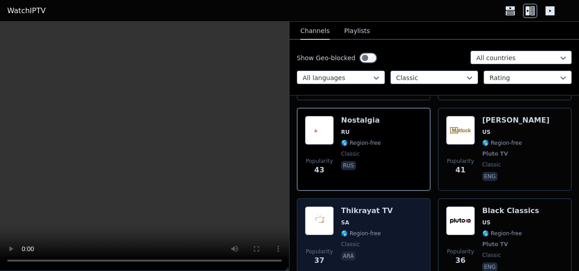
click at [423, 198] on div "Popularity 37 Thikrayat TV SA 🌎 Region-free classic ara" at bounding box center [364, 239] width 134 height 83
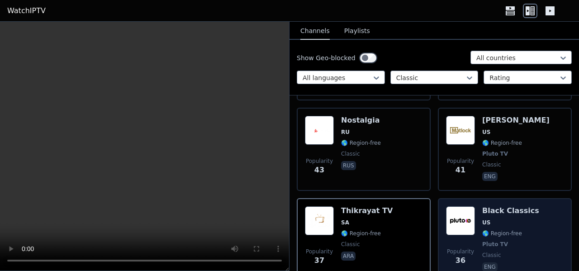
click at [446, 243] on span "Popularity 36" at bounding box center [460, 257] width 29 height 29
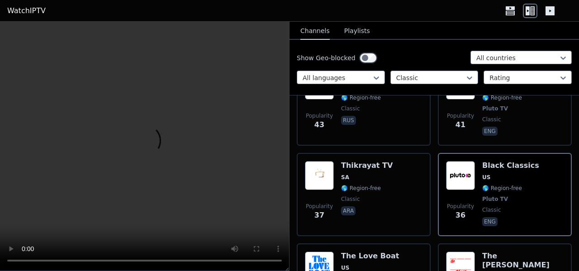
scroll to position [1765, 0]
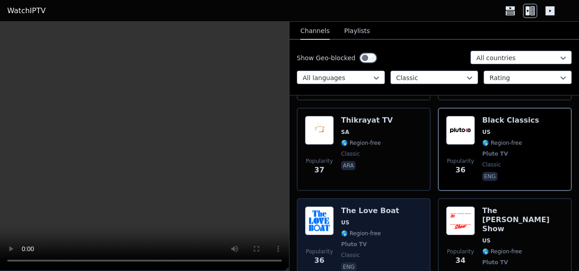
click at [421, 205] on div "Popularity 36 The Love Boat US 🌎 Region-free Pluto TV classic eng" at bounding box center [364, 248] width 134 height 101
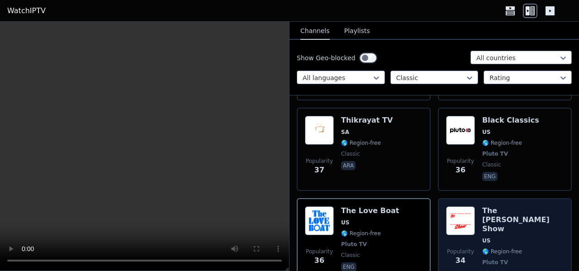
click at [440, 198] on div "Popularity 34 The [PERSON_NAME] Show US 🌎 Region-free Pluto TV classic eng" at bounding box center [505, 248] width 134 height 101
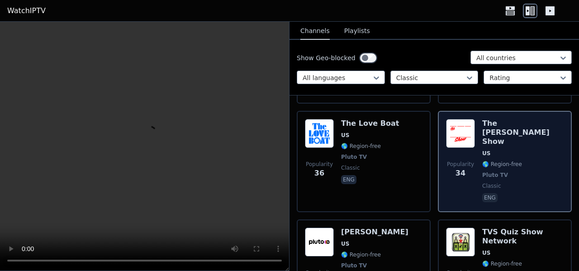
scroll to position [1856, 0]
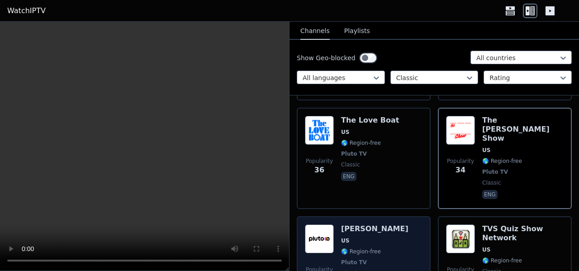
click at [418, 225] on div "Popularity 33 [PERSON_NAME] US 🌎 Region-free Pluto TV classic eng" at bounding box center [364, 258] width 118 height 67
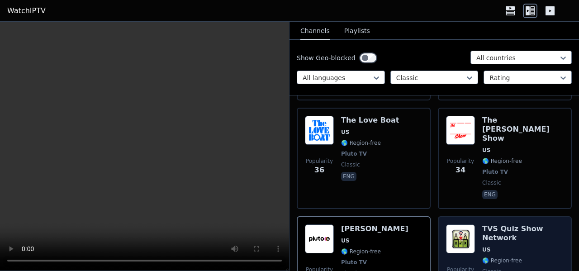
click at [446, 261] on span "Popularity 31" at bounding box center [460, 275] width 29 height 29
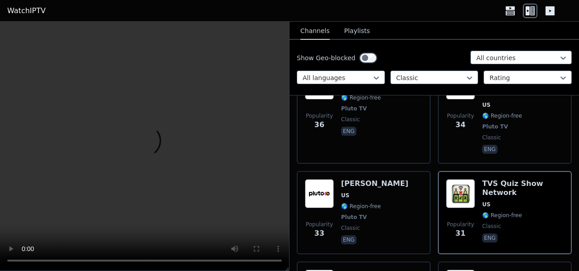
scroll to position [1947, 0]
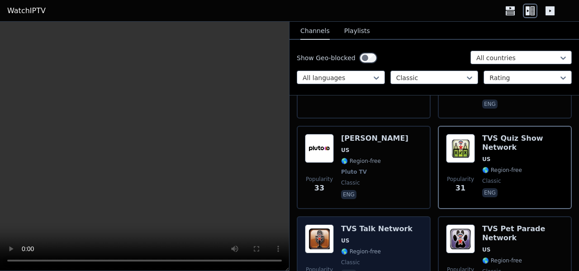
click at [423, 216] on div "Popularity 31 TVS Talk Network US 🌎 Region-free classic eng" at bounding box center [364, 256] width 134 height 81
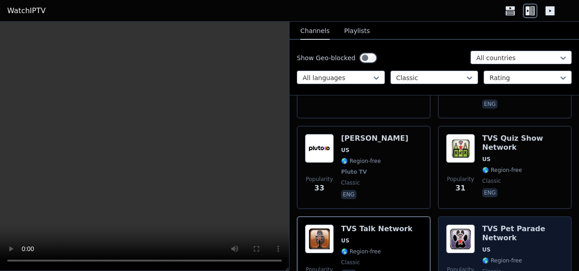
click at [439, 216] on div "Popularity 29 TVS Pet Parade Network US 🌎 Region-free classic eng" at bounding box center [505, 256] width 134 height 81
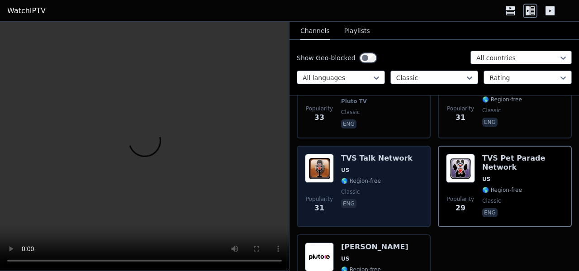
scroll to position [2029, 0]
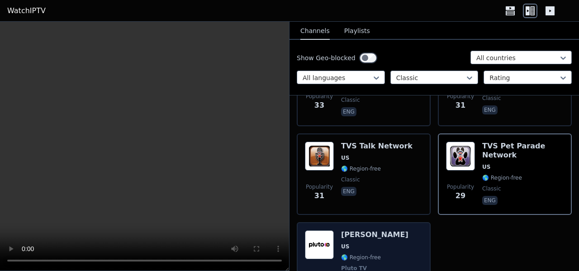
click at [417, 230] on div "Popularity 23 [PERSON_NAME] US 🌎 Region-free Pluto TV classic eng" at bounding box center [364, 263] width 118 height 67
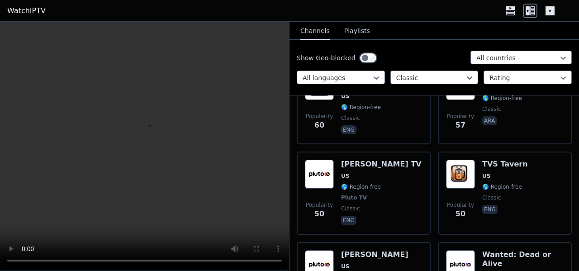
scroll to position [1260, 0]
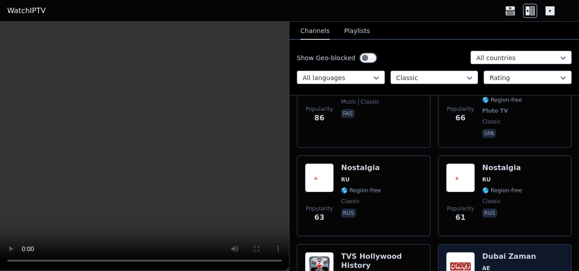
click at [455, 252] on img at bounding box center [460, 266] width 29 height 29
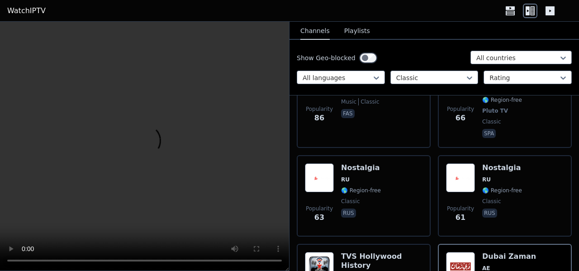
scroll to position [1079, 0]
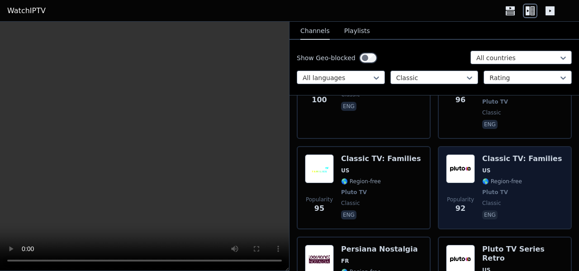
click at [446, 191] on span "Popularity 92" at bounding box center [460, 205] width 29 height 29
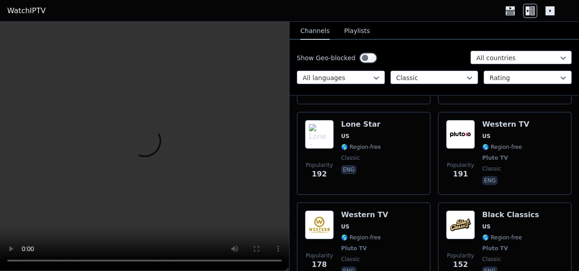
scroll to position [400, 0]
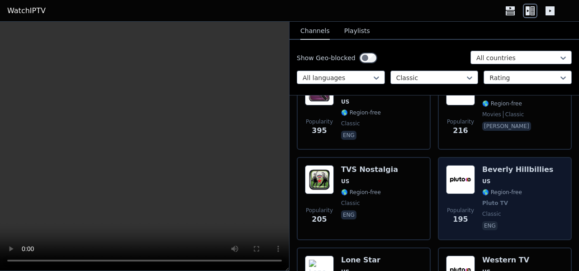
click at [446, 191] on img at bounding box center [460, 179] width 29 height 29
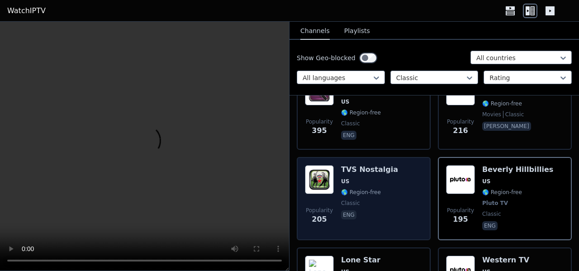
click at [409, 191] on div "Popularity 205 TVS Nostalgia [GEOGRAPHIC_DATA] 🌎 Region-free classic eng" at bounding box center [364, 198] width 118 height 67
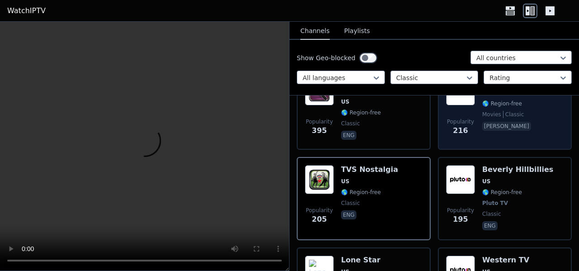
click at [443, 149] on div "Popularity 216 Bollywood Classic RO 🌎 Region-free movies classic [PERSON_NAME]" at bounding box center [505, 108] width 134 height 81
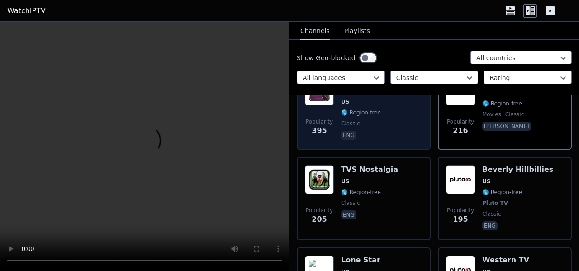
click at [425, 145] on div "Popularity 395 TVS Cipher Network US 🌎 Region-free classic eng" at bounding box center [364, 108] width 134 height 81
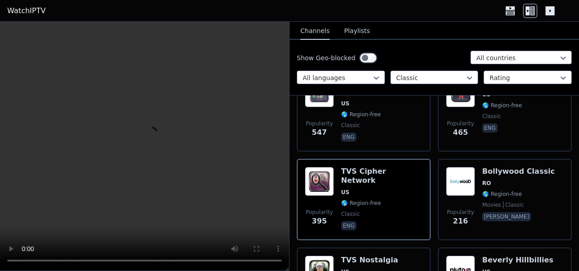
scroll to position [264, 0]
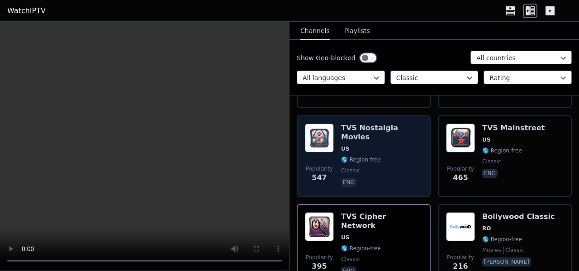
click at [423, 169] on div "Popularity 547 TVS Nostalgia Movies US 🌎 Region-free classic eng" at bounding box center [364, 155] width 134 height 81
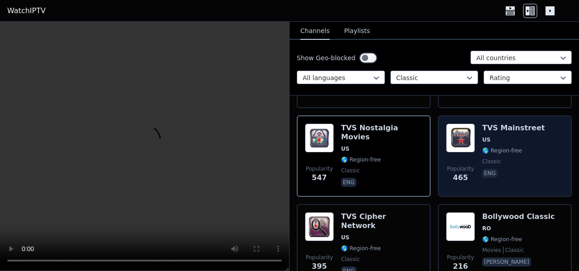
click at [449, 163] on span "Popularity 465" at bounding box center [460, 174] width 29 height 29
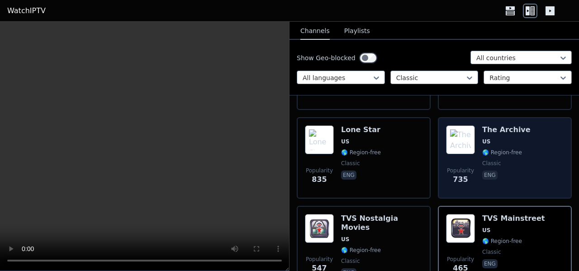
click at [438, 166] on div "Popularity 735 The Archive US 🌎 Region-free classic eng" at bounding box center [505, 157] width 134 height 81
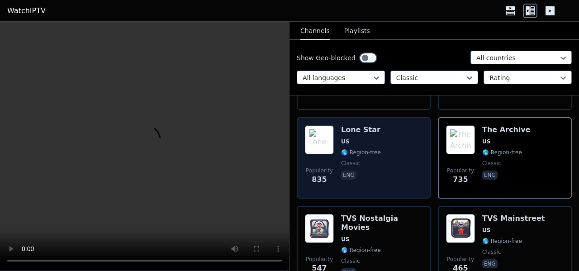
click at [412, 169] on div "Popularity 835 Lone Star US 🌎 Region-free classic eng" at bounding box center [364, 157] width 118 height 65
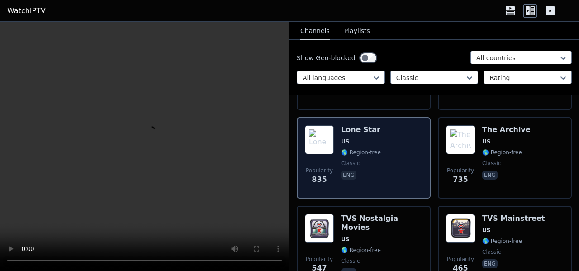
scroll to position [83, 0]
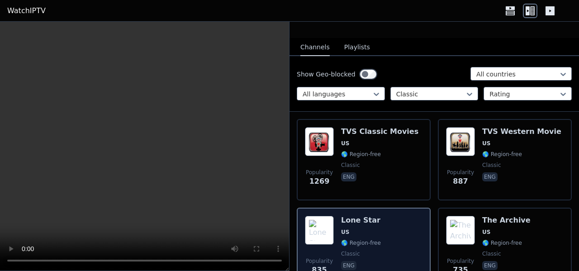
click at [422, 161] on div "Popularity 1269 TVS Classic Movies US 🌎 Region-free classic eng" at bounding box center [364, 159] width 134 height 81
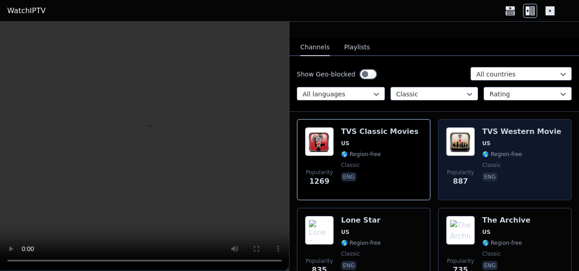
click at [439, 169] on div "Popularity 887 TVS Western Movie US 🌎 Region-free classic eng" at bounding box center [505, 159] width 134 height 81
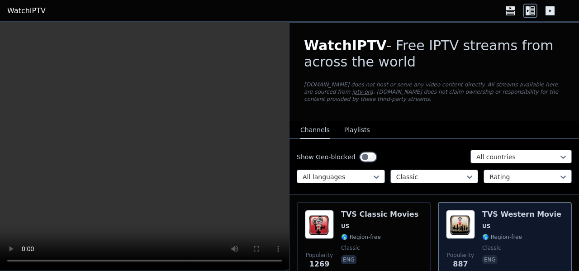
click at [436, 170] on div "Classic" at bounding box center [435, 177] width 88 height 14
